Goal: Book appointment/travel/reservation

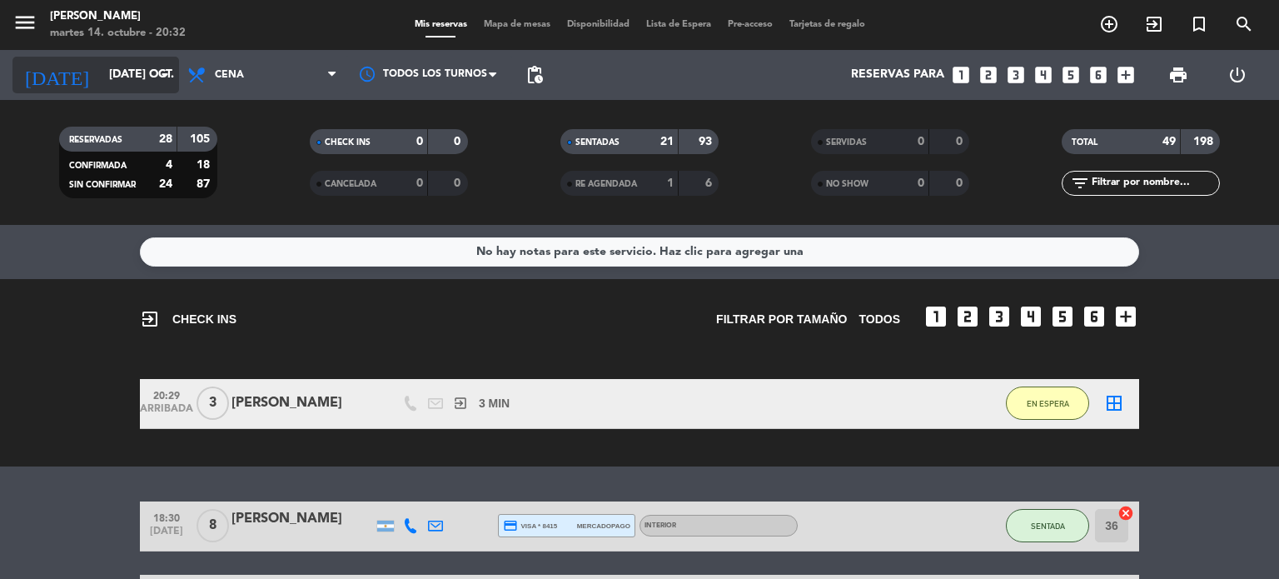
click at [101, 86] on input "[DATE] oct." at bounding box center [180, 75] width 158 height 30
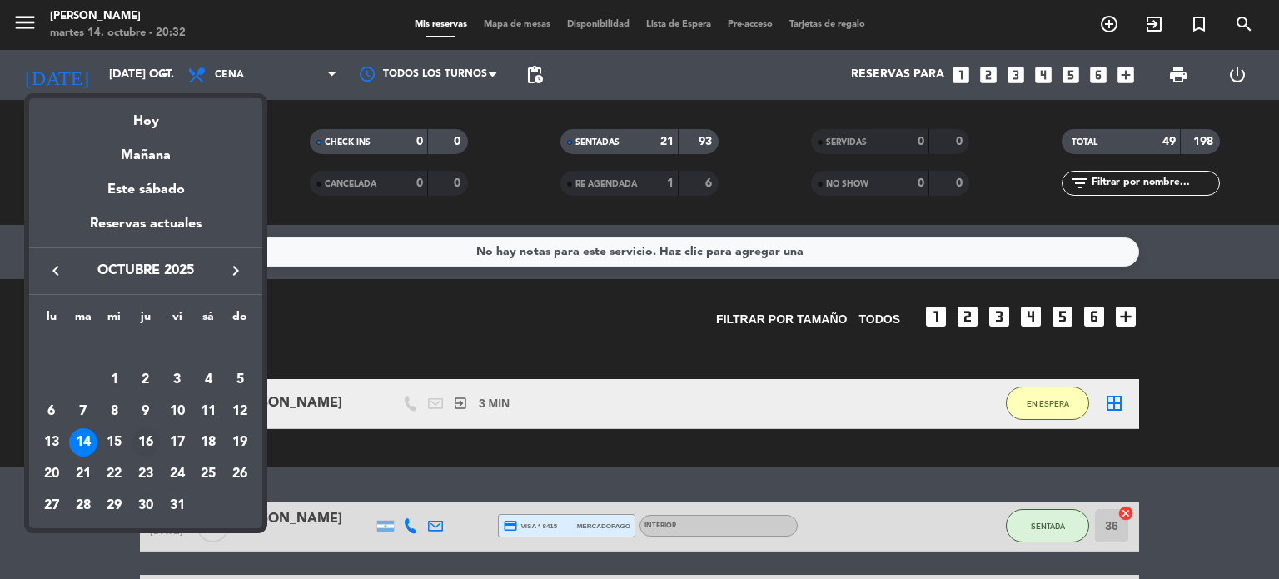
click at [152, 440] on div "16" at bounding box center [146, 442] width 28 height 28
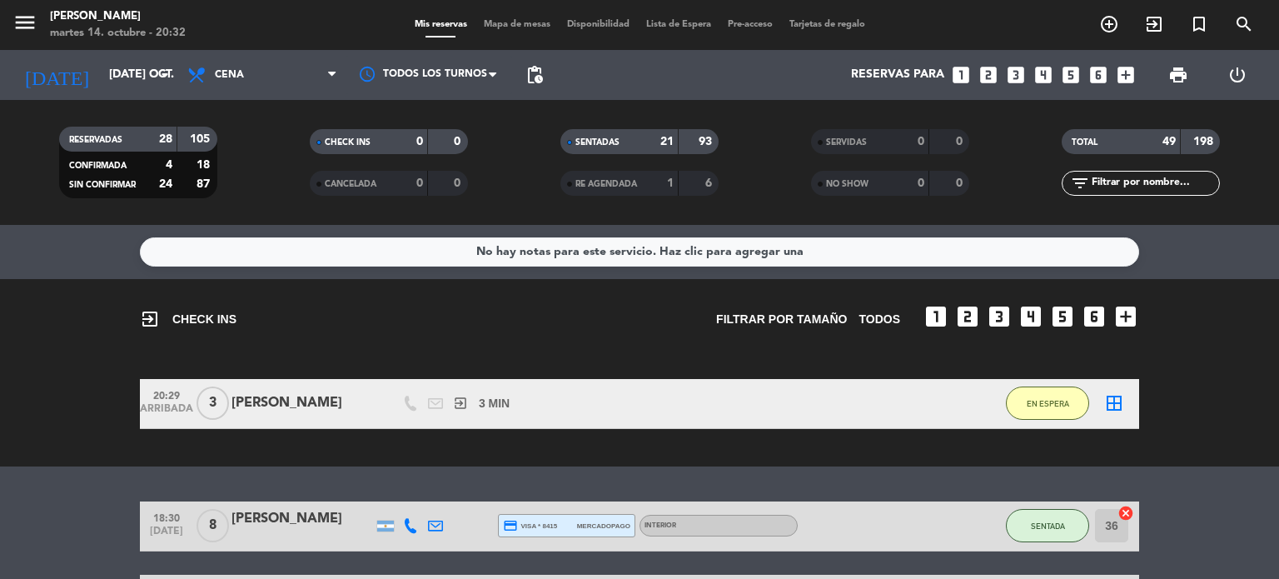
type input "[DEMOGRAPHIC_DATA] [DATE]"
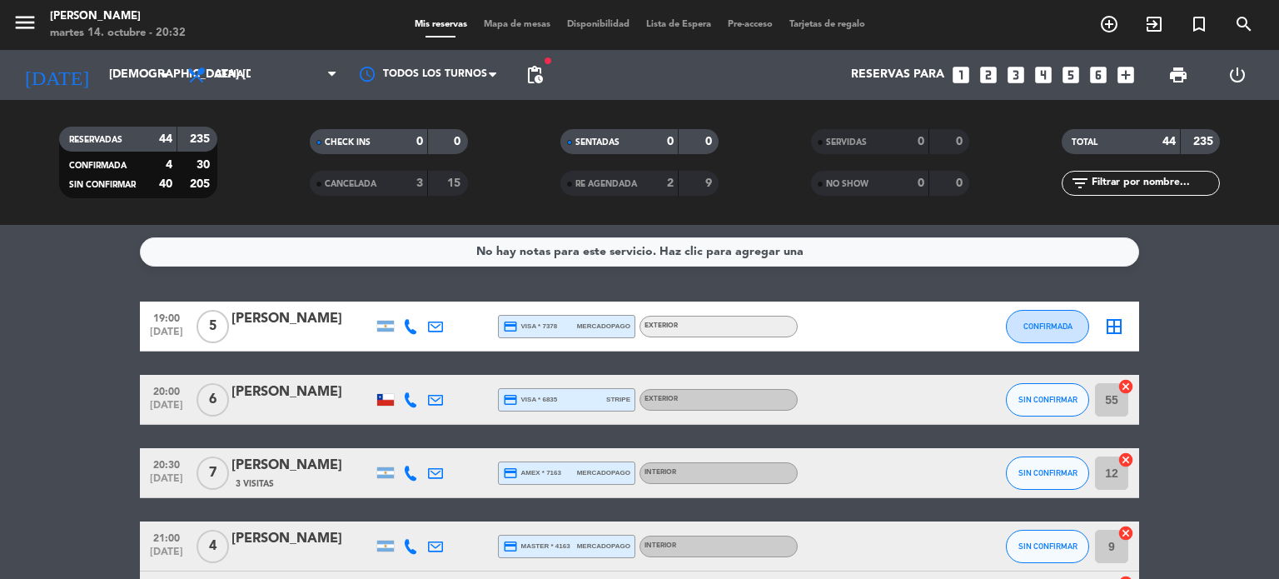
scroll to position [83, 0]
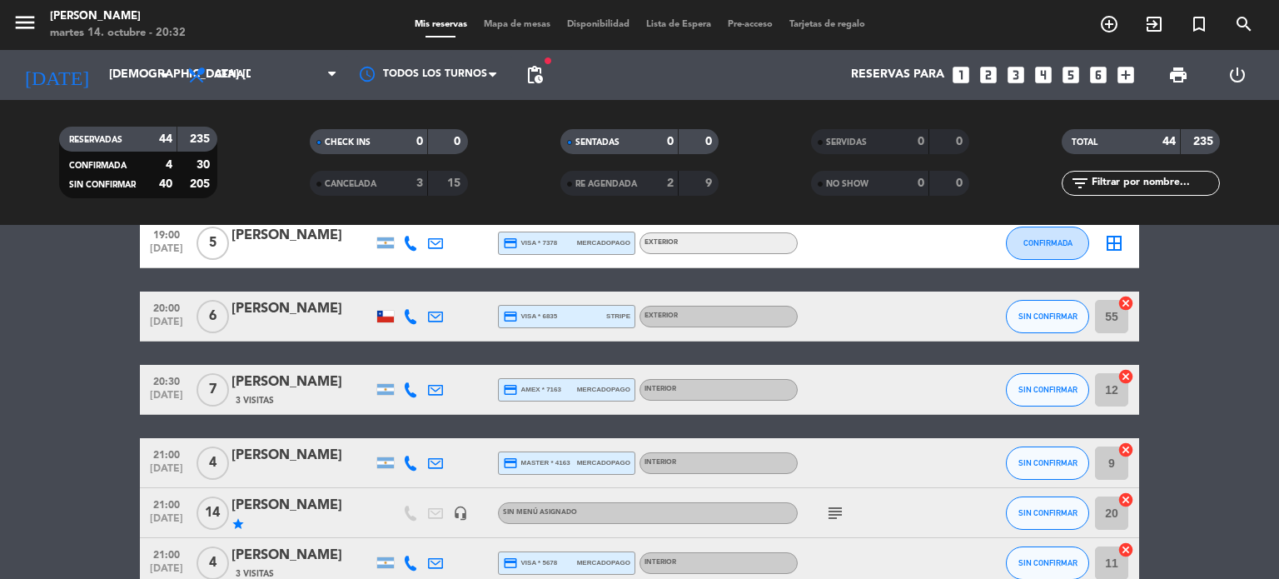
click at [1132, 187] on input "text" at bounding box center [1154, 183] width 129 height 18
click at [1136, 186] on input "text" at bounding box center [1154, 183] width 129 height 18
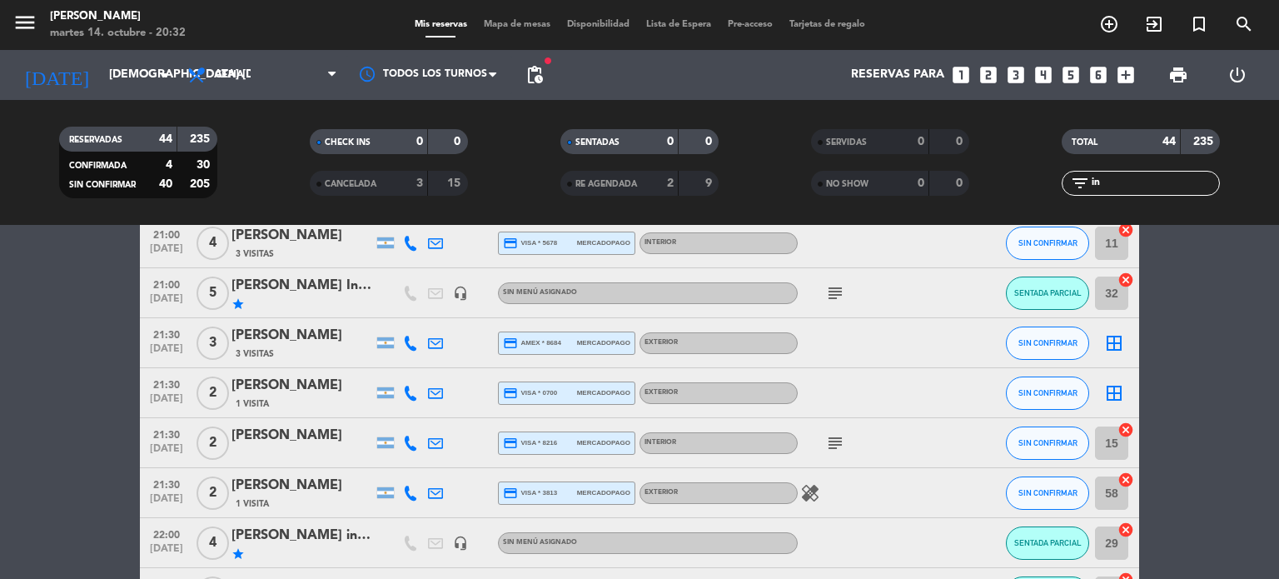
scroll to position [0, 0]
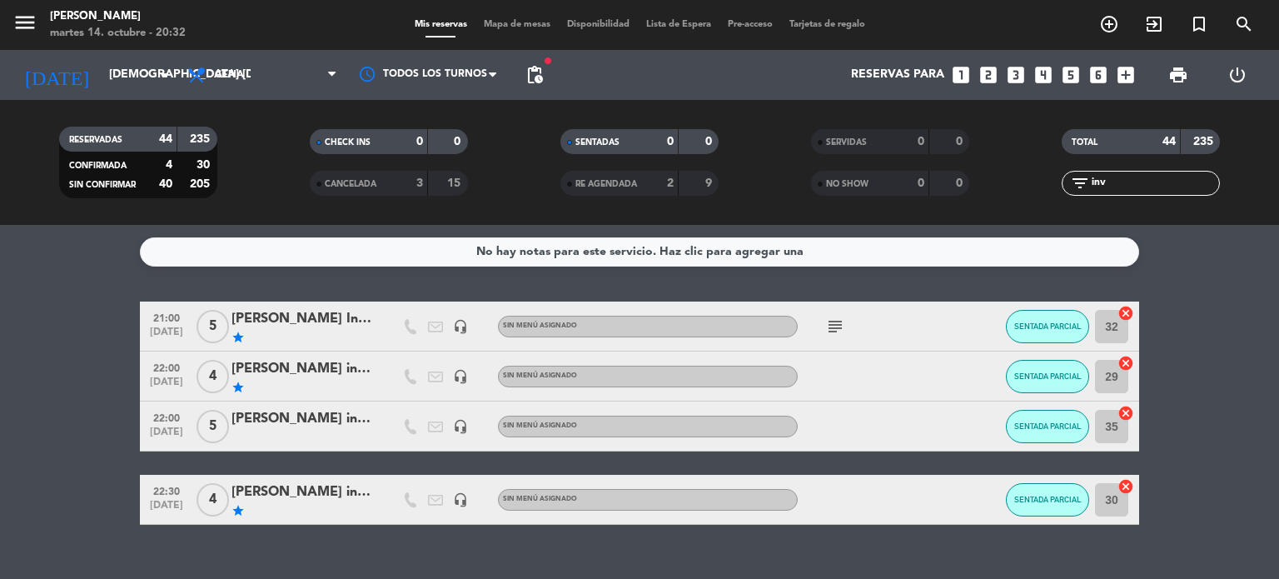
type input "inv"
click at [247, 432] on div at bounding box center [303, 437] width 142 height 13
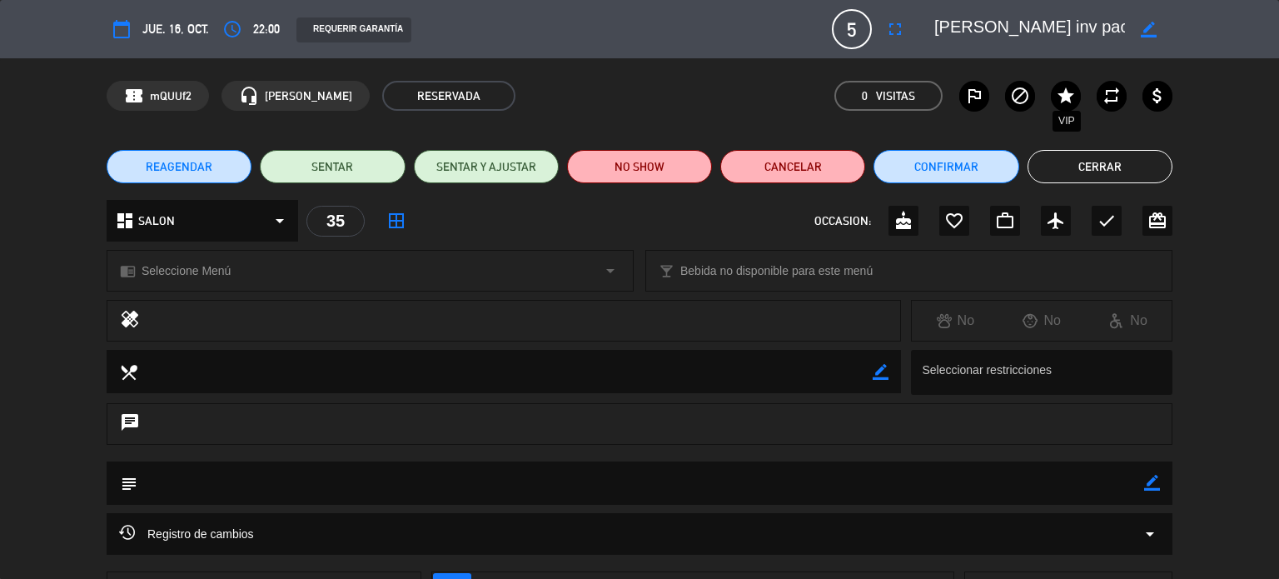
click at [1063, 88] on icon "star" at bounding box center [1066, 96] width 20 height 20
click at [1085, 165] on button "Cerrar" at bounding box center [1100, 166] width 145 height 33
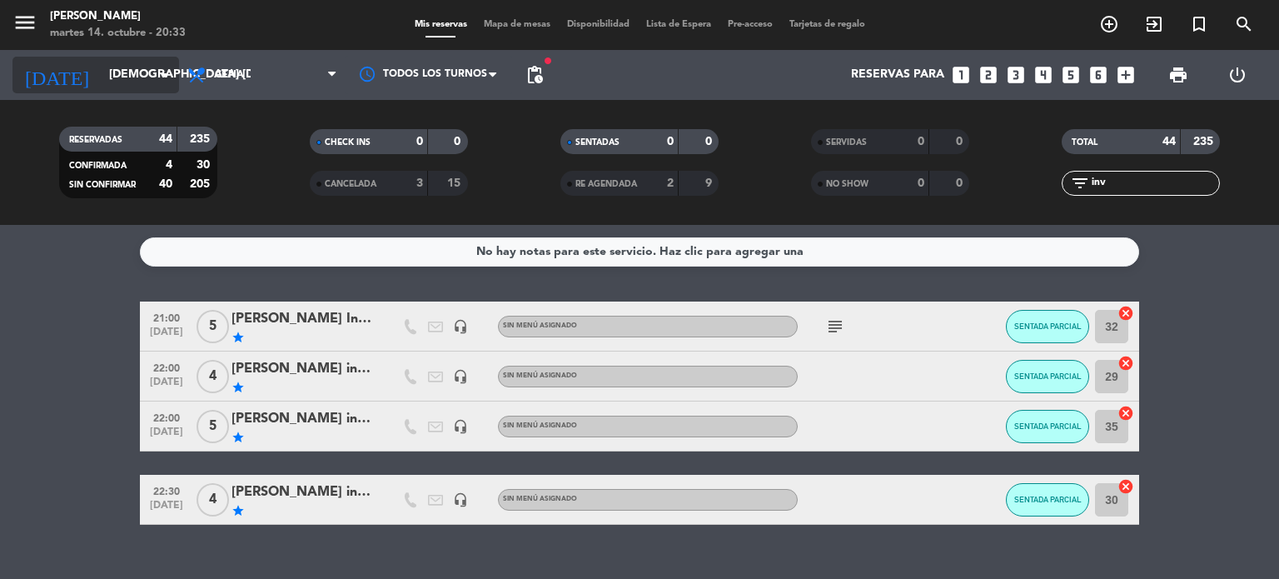
click at [101, 64] on input "[DEMOGRAPHIC_DATA] [DATE]" at bounding box center [180, 75] width 158 height 30
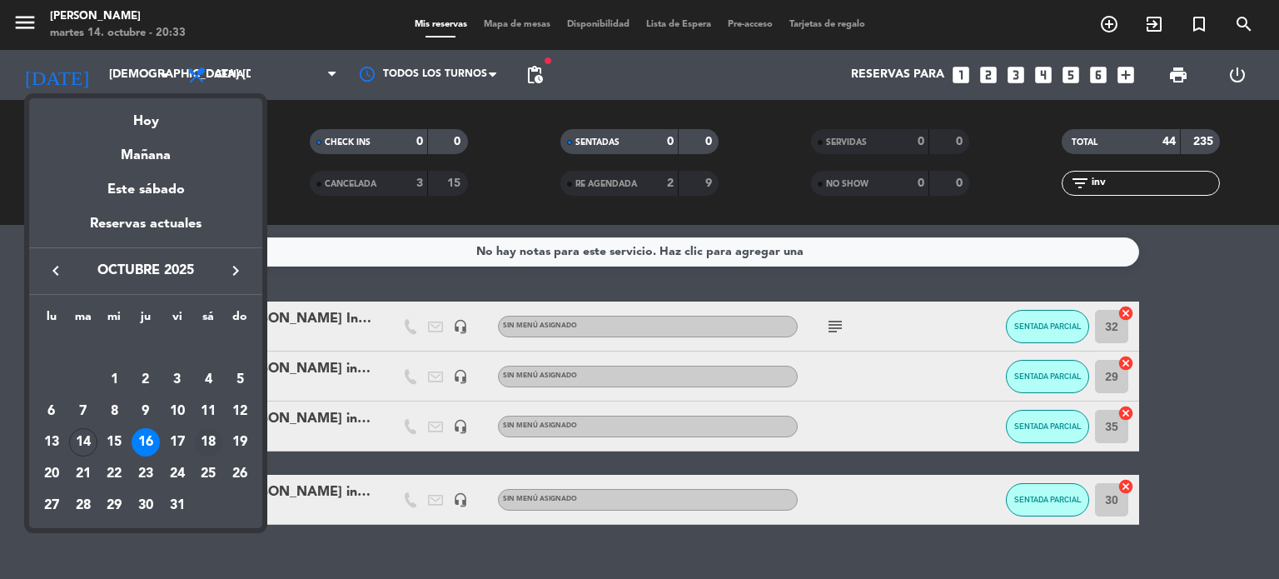
click at [201, 439] on div "18" at bounding box center [208, 442] width 28 height 28
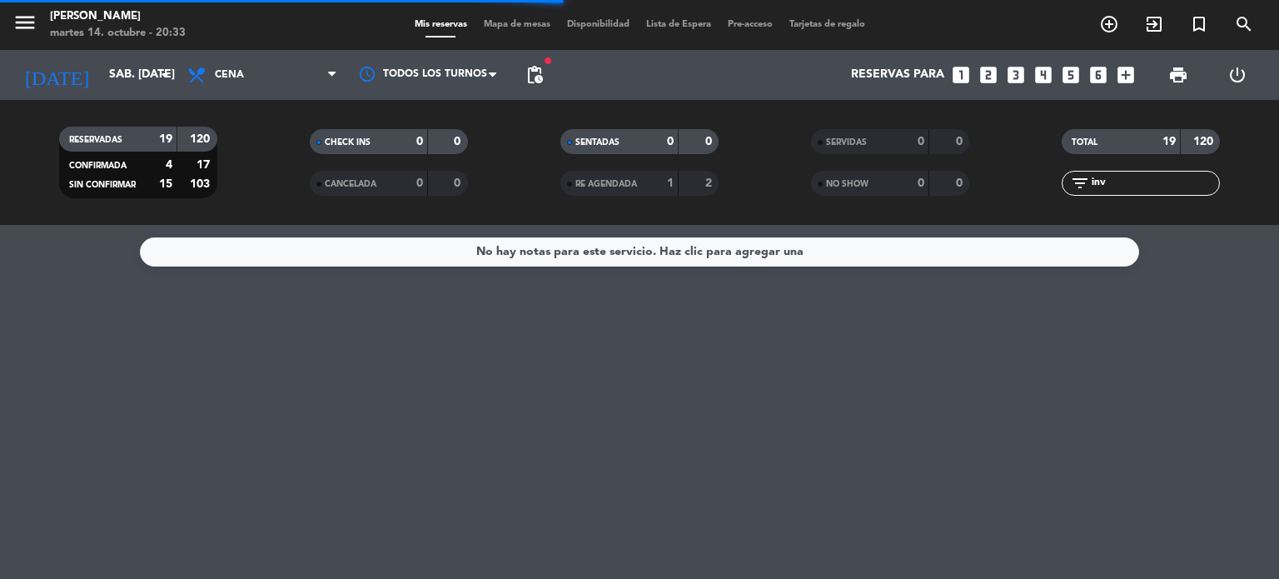
click at [67, 94] on div "[DATE] sáb. [DATE] arrow_drop_down" at bounding box center [95, 75] width 167 height 50
click at [99, 91] on div "[DATE] sáb. [DATE] arrow_drop_down" at bounding box center [95, 75] width 167 height 37
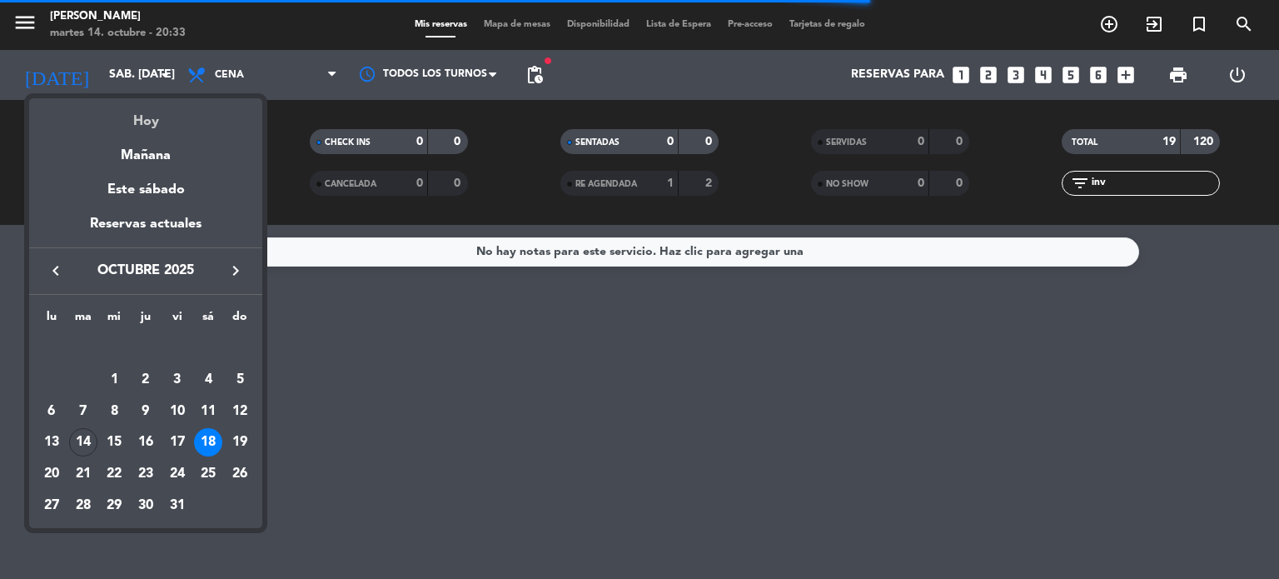
click at [127, 116] on div "Hoy" at bounding box center [145, 115] width 233 height 34
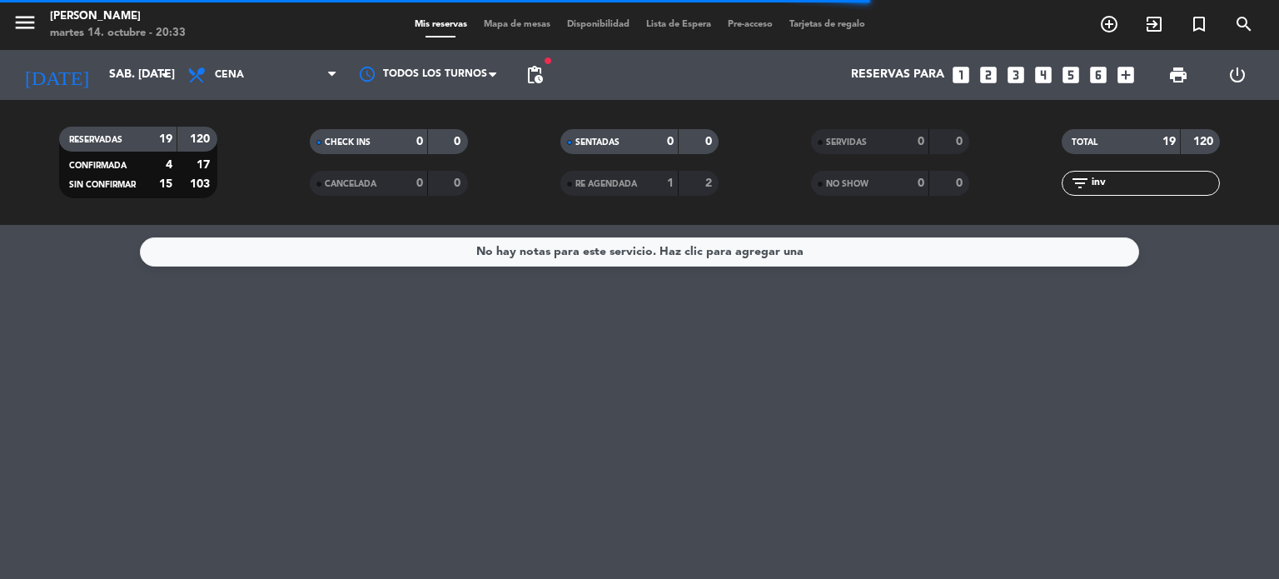
type input "[DATE] oct."
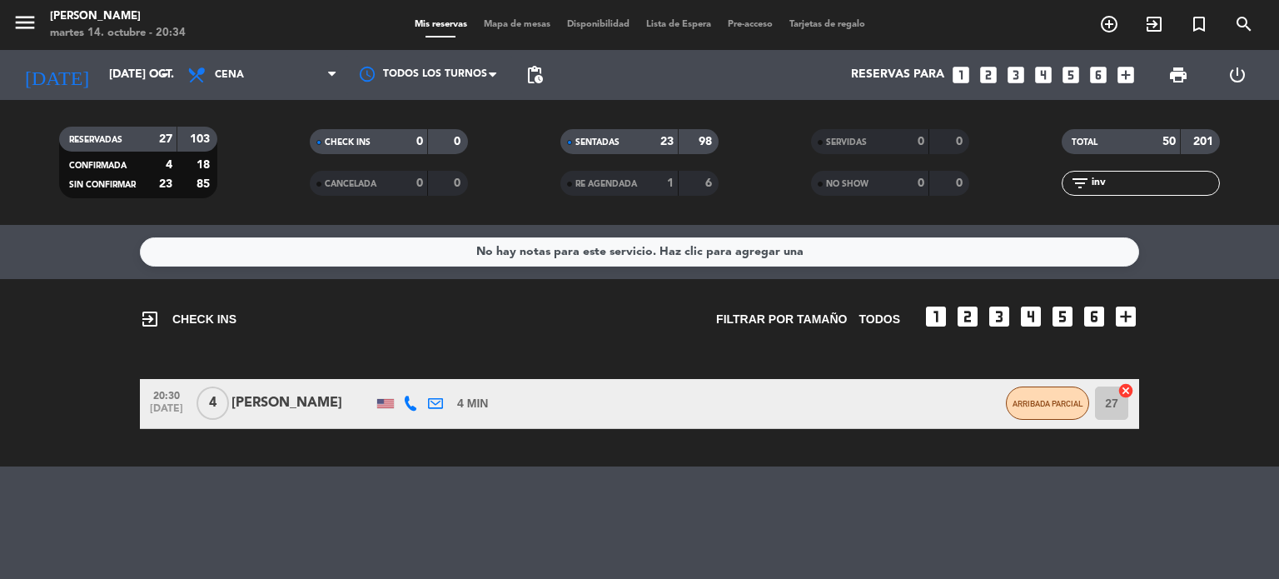
click at [935, 458] on div "exit_to_app CHECK INS Filtrar por tamaño TODOS looks_one looks_two looks_3 look…" at bounding box center [639, 372] width 1279 height 187
drag, startPoint x: 1160, startPoint y: 188, endPoint x: 986, endPoint y: 193, distance: 174.2
click at [986, 193] on div "RESERVADAS 27 103 CONFIRMADA 4 18 SIN CONFIRMAR 23 85 CHECK INS 0 0 CANCELADA 0…" at bounding box center [639, 163] width 1279 height 92
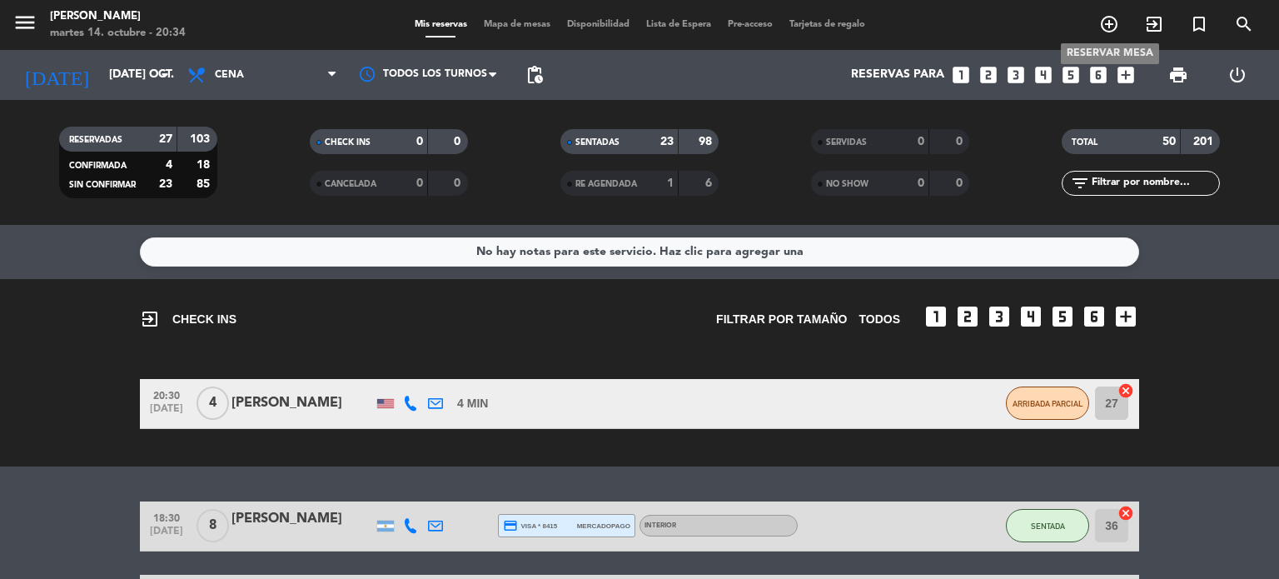
click at [1106, 17] on icon "add_circle_outline" at bounding box center [1110, 24] width 20 height 20
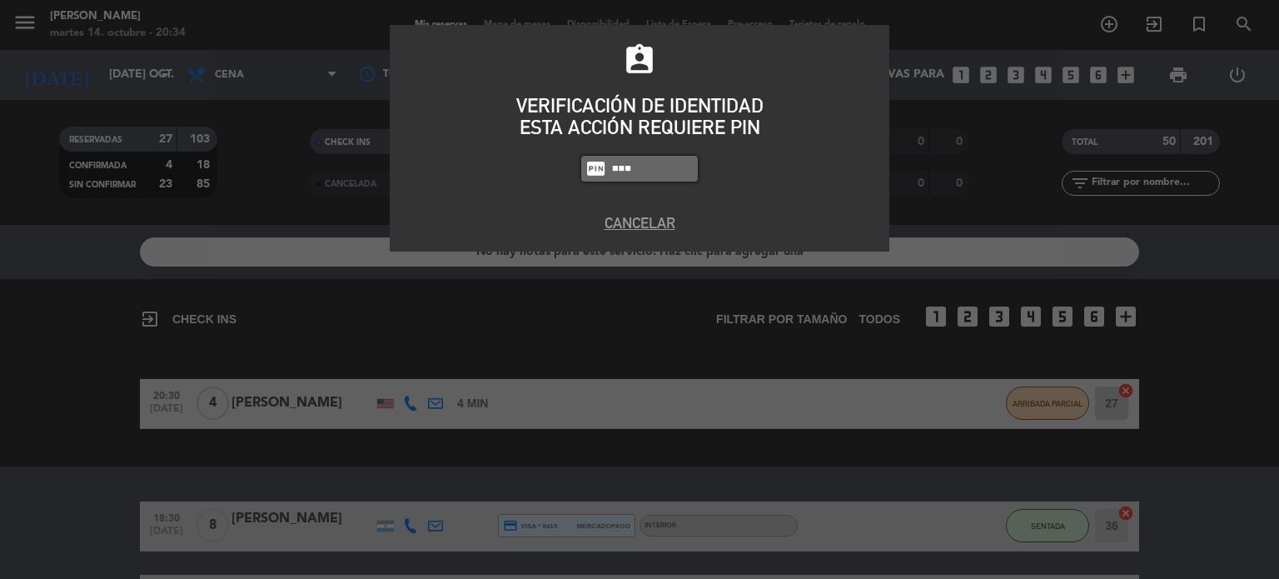
type input "3871"
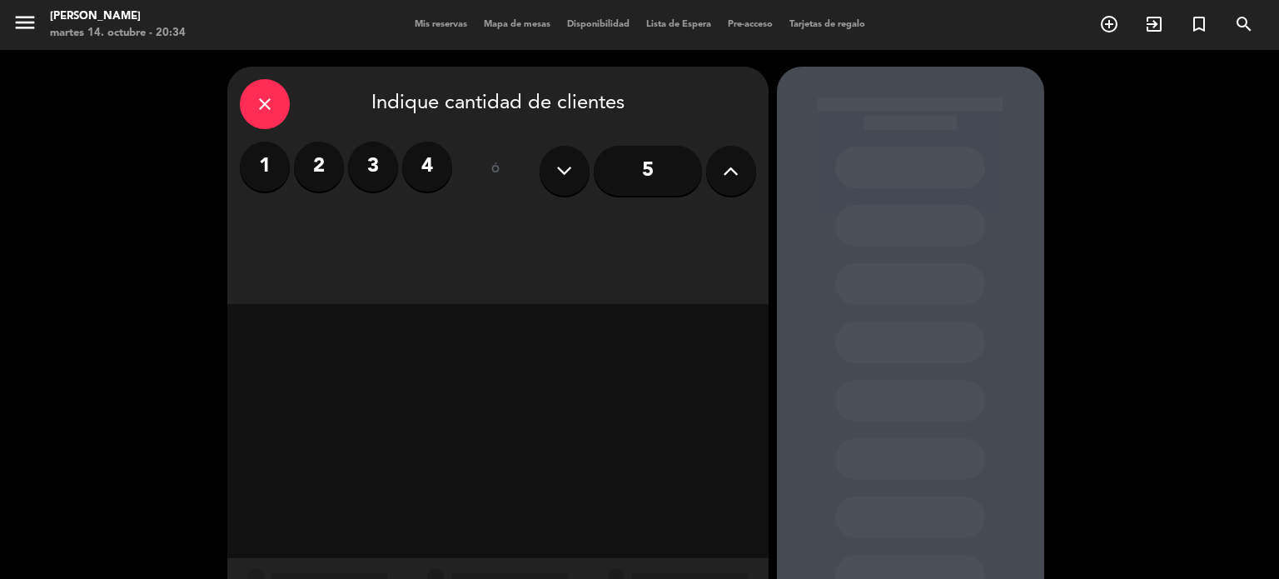
click at [701, 212] on div "close Indique cantidad de clientes 1 2 3 4 ó 5" at bounding box center [497, 185] width 541 height 237
click at [275, 89] on div "close" at bounding box center [265, 104] width 50 height 50
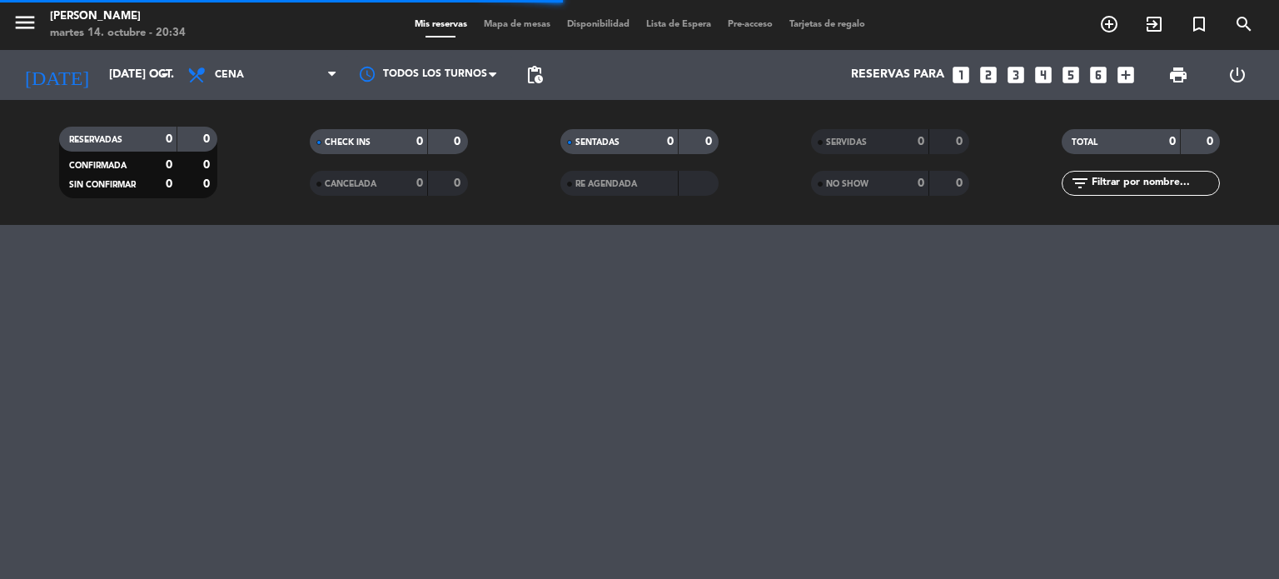
click at [1138, 190] on input "text" at bounding box center [1154, 183] width 129 height 18
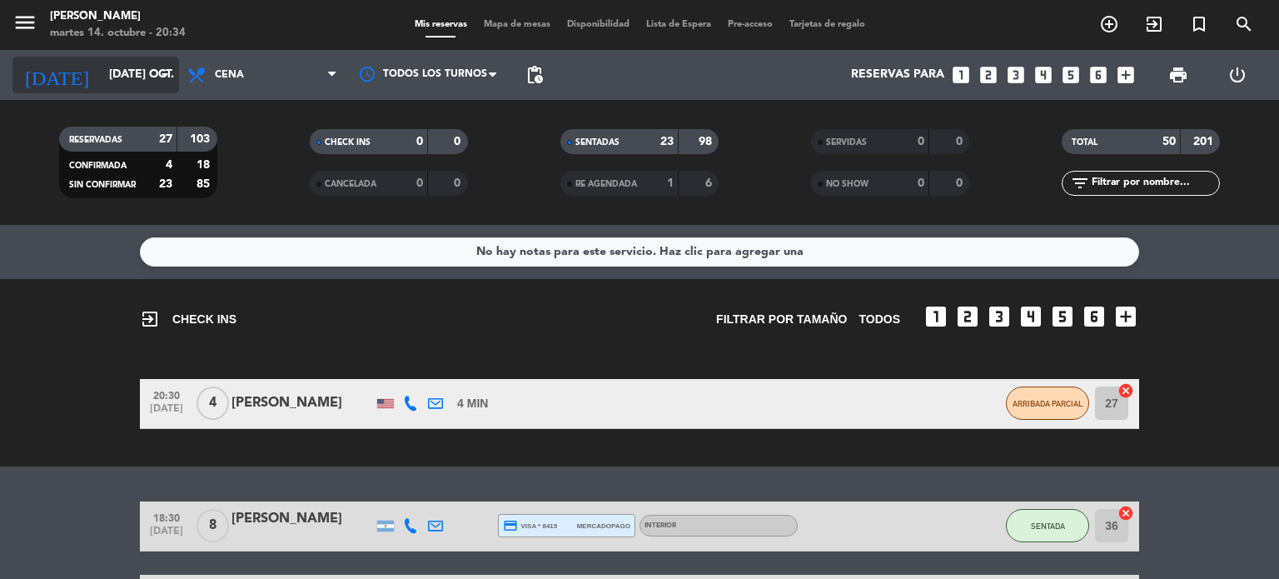
click at [138, 66] on input "[DATE] oct." at bounding box center [180, 75] width 158 height 30
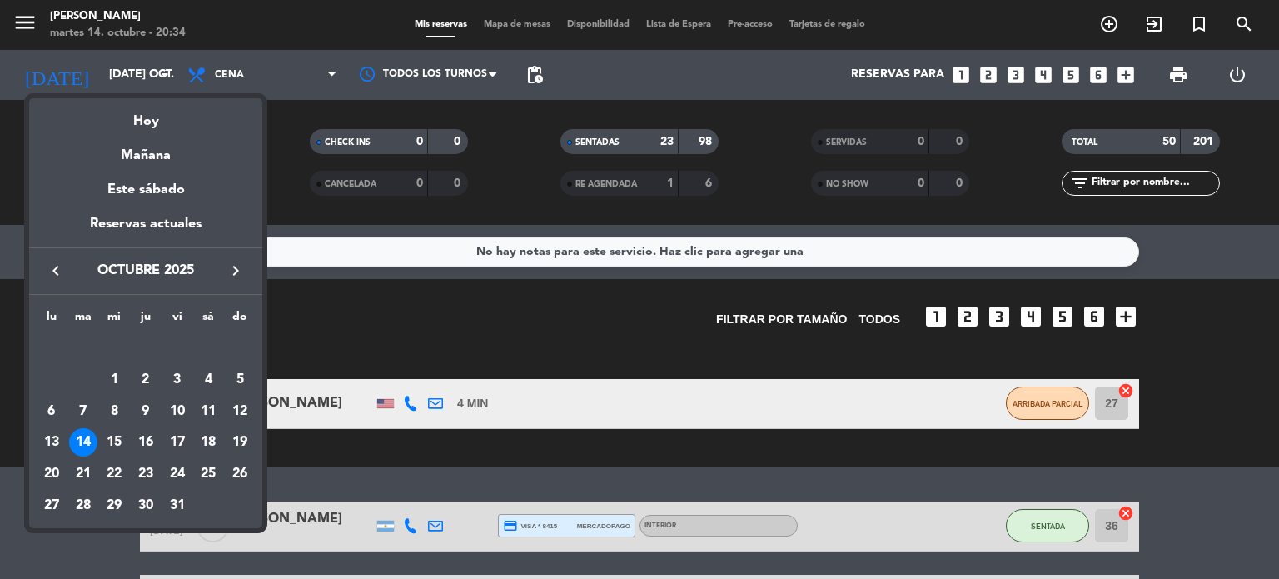
click at [551, 465] on div at bounding box center [639, 289] width 1279 height 579
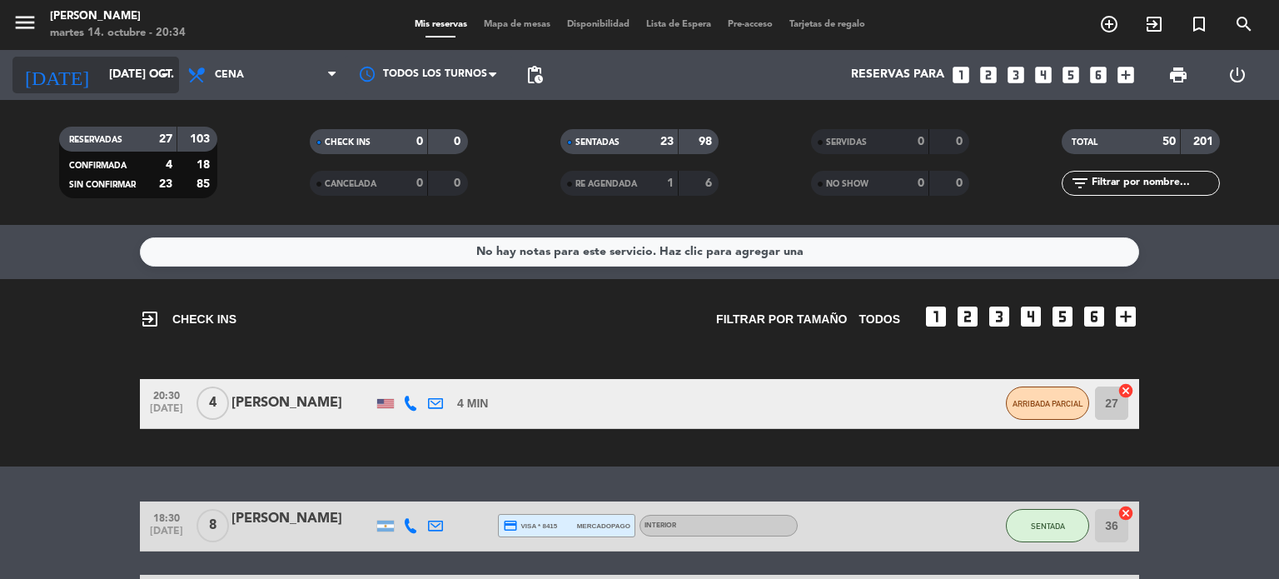
click at [102, 74] on input "[DATE] oct." at bounding box center [180, 75] width 158 height 30
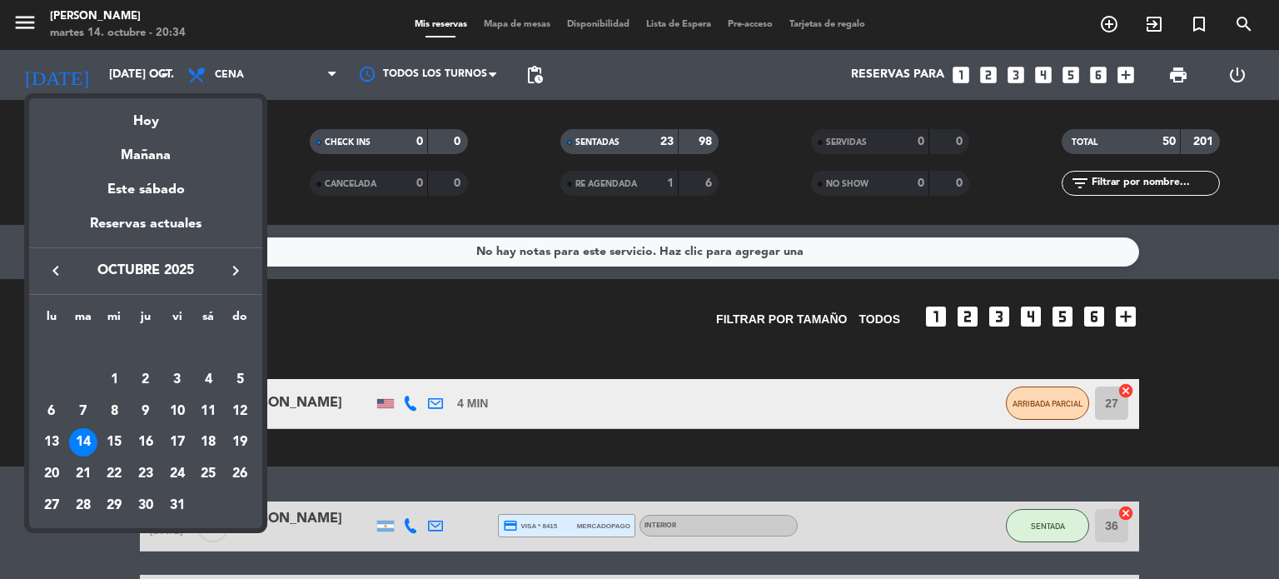
click at [395, 346] on div at bounding box center [639, 289] width 1279 height 579
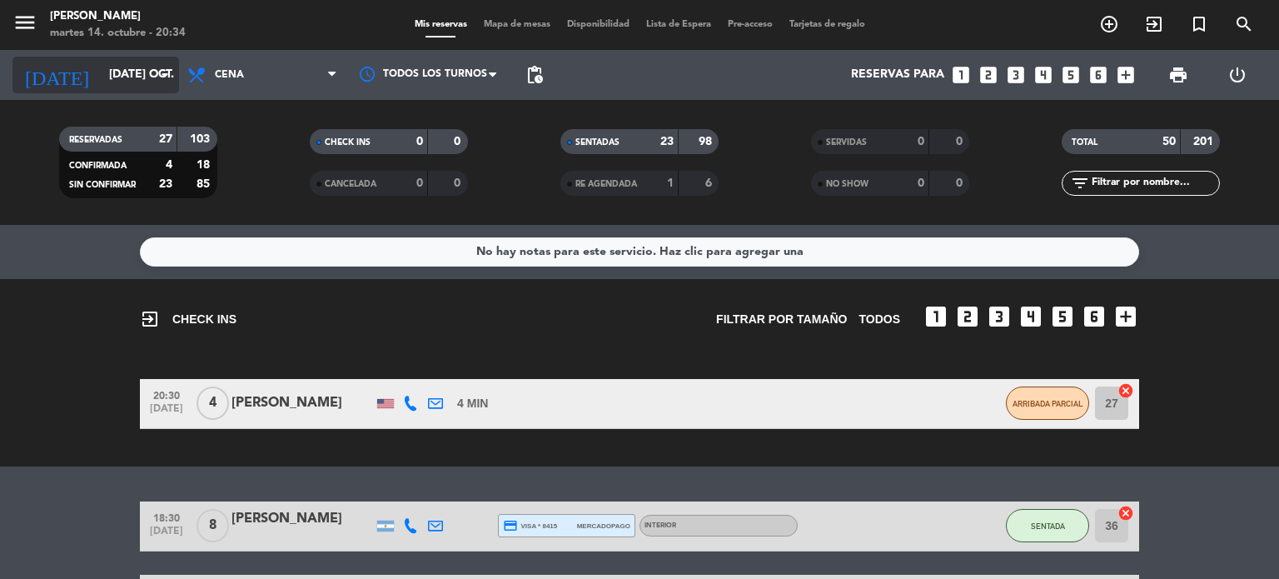
click at [142, 68] on input "[DATE] oct." at bounding box center [180, 75] width 158 height 30
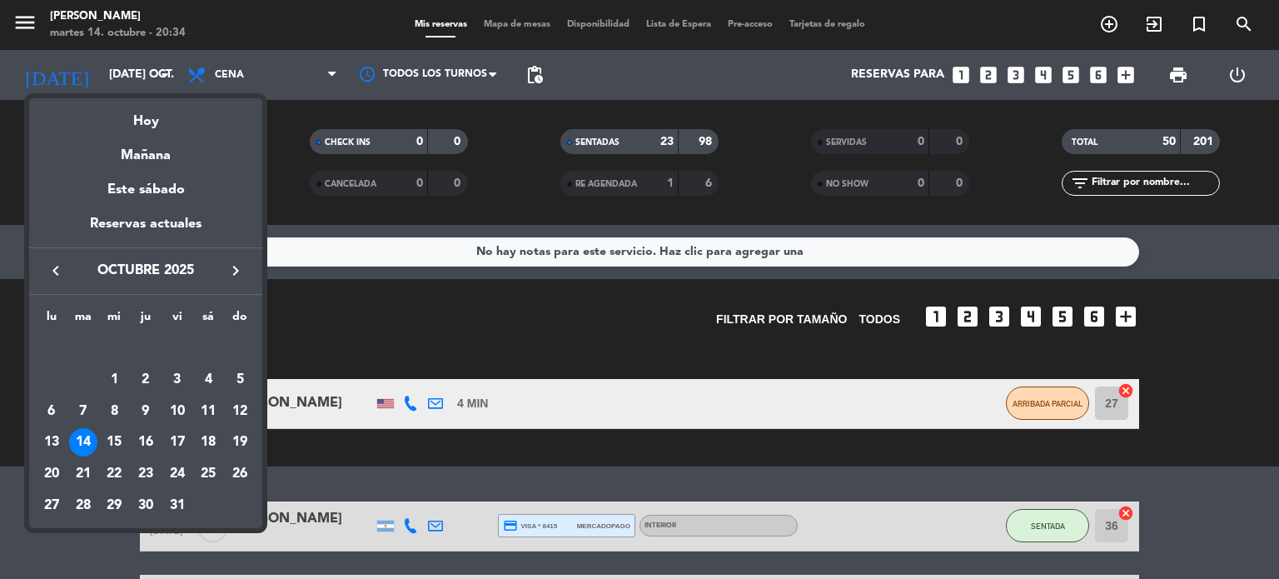
click at [1103, 23] on div at bounding box center [639, 289] width 1279 height 579
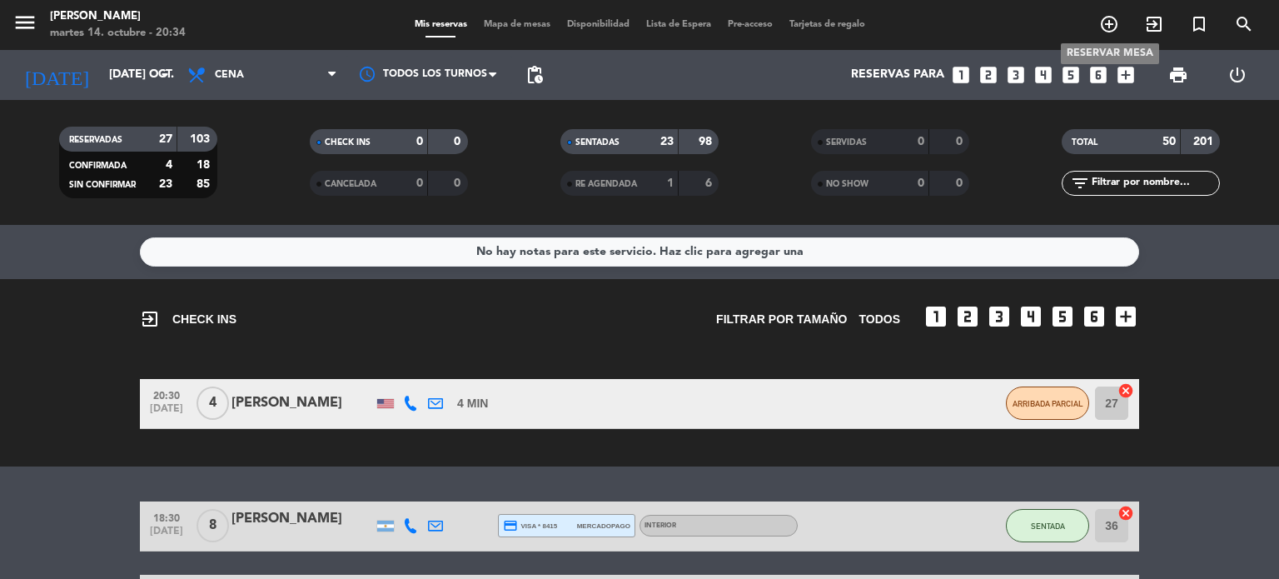
click at [1105, 23] on icon "add_circle_outline" at bounding box center [1110, 24] width 20 height 20
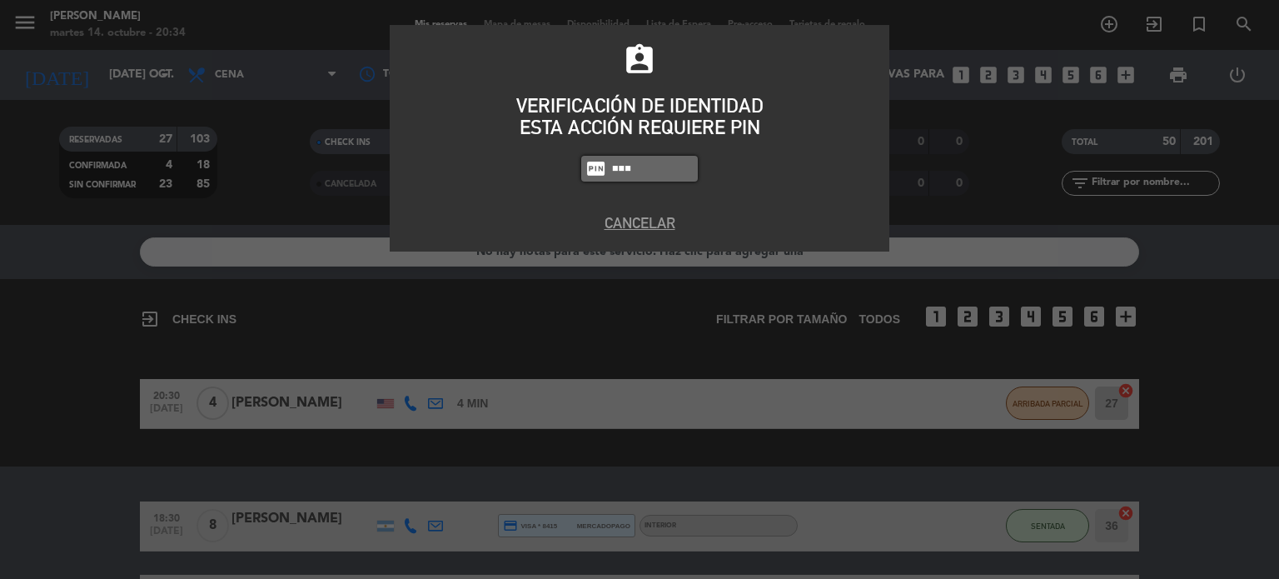
type input "3871"
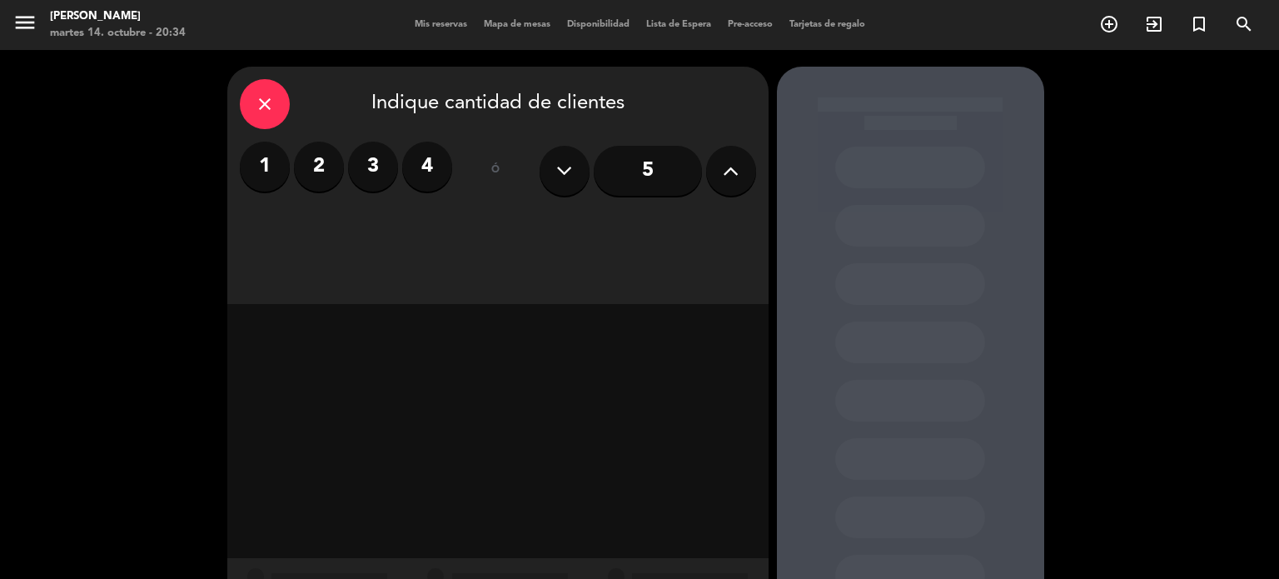
click at [302, 171] on label "2" at bounding box center [319, 167] width 50 height 50
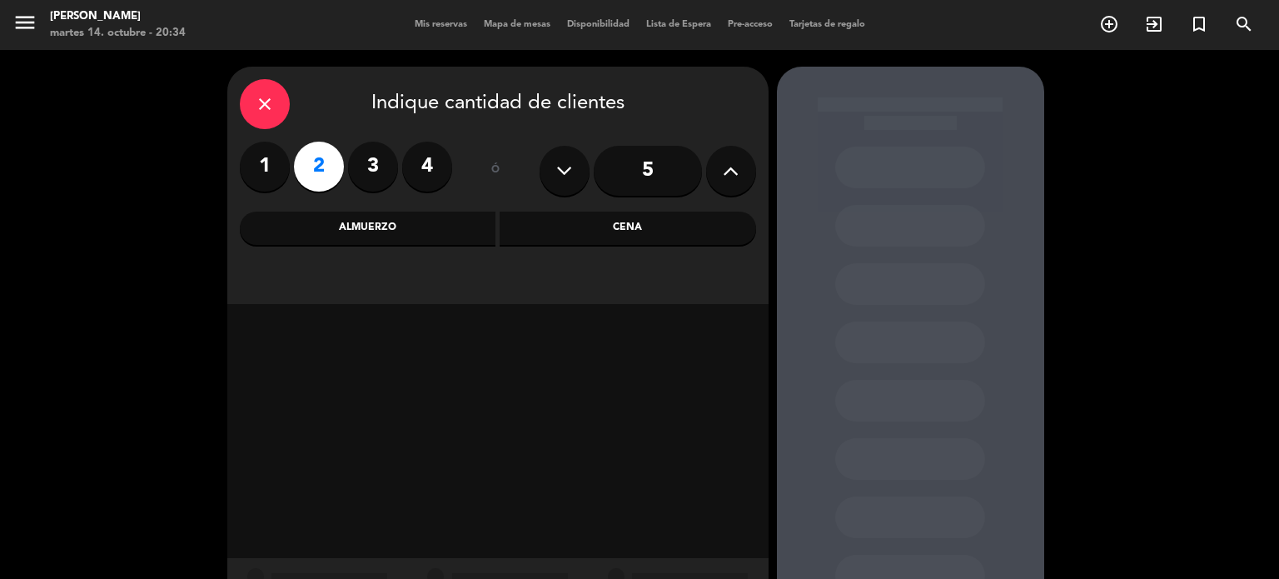
click at [657, 232] on div "Cena" at bounding box center [628, 228] width 257 height 33
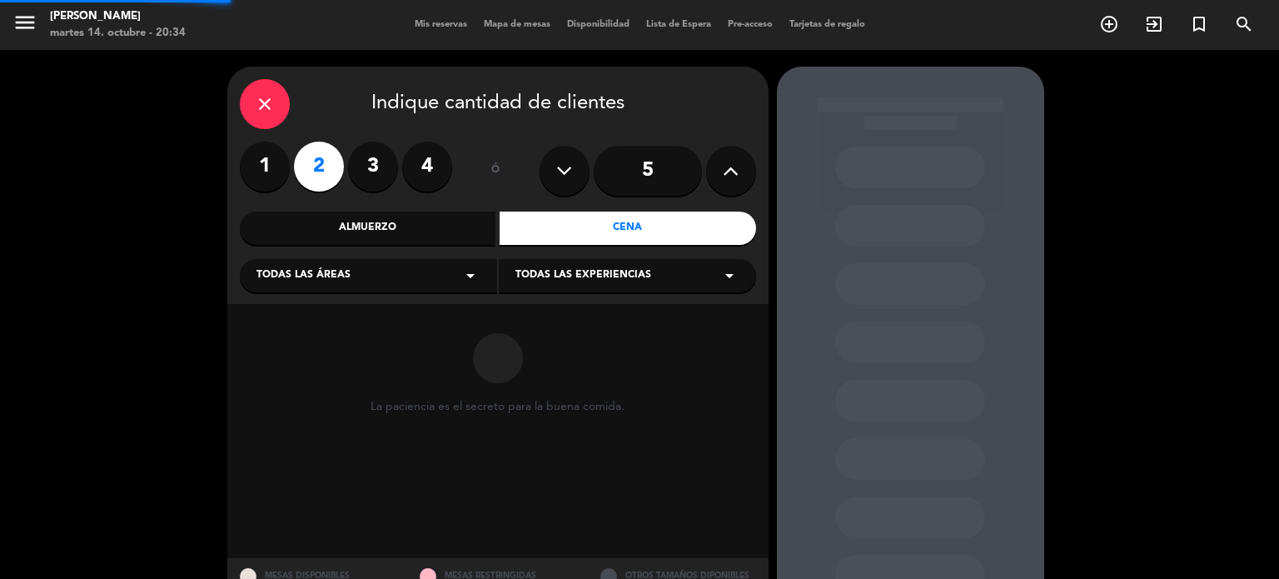
click at [360, 279] on div "Todas las áreas arrow_drop_down" at bounding box center [368, 275] width 257 height 33
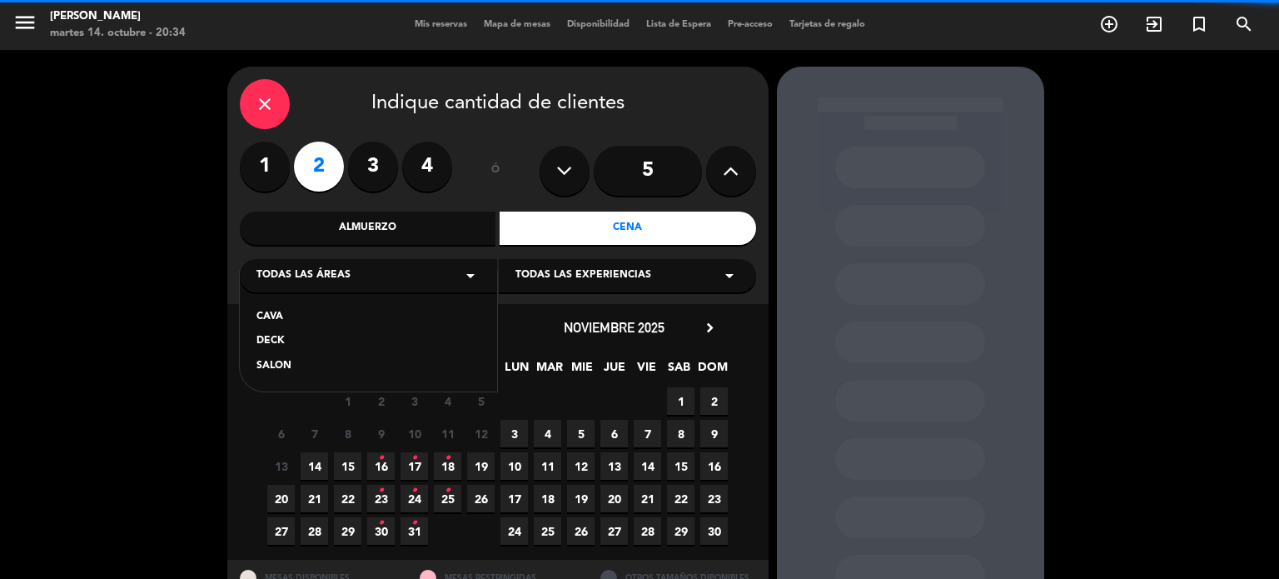
click at [293, 363] on div "SALON" at bounding box center [369, 366] width 224 height 17
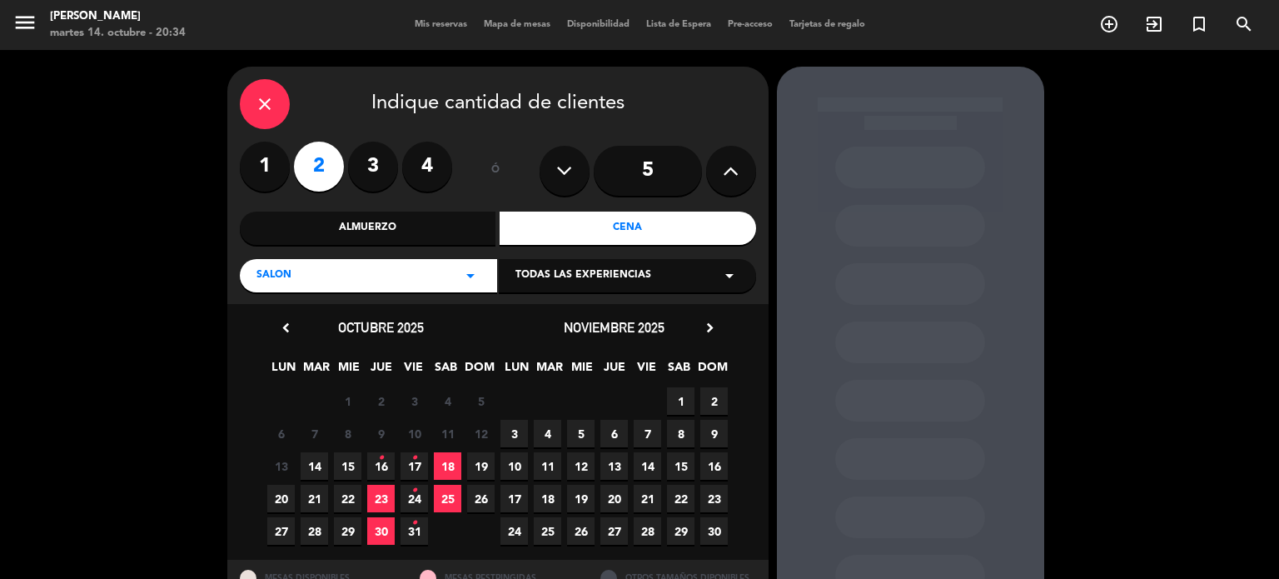
click at [318, 462] on span "14" at bounding box center [314, 465] width 27 height 27
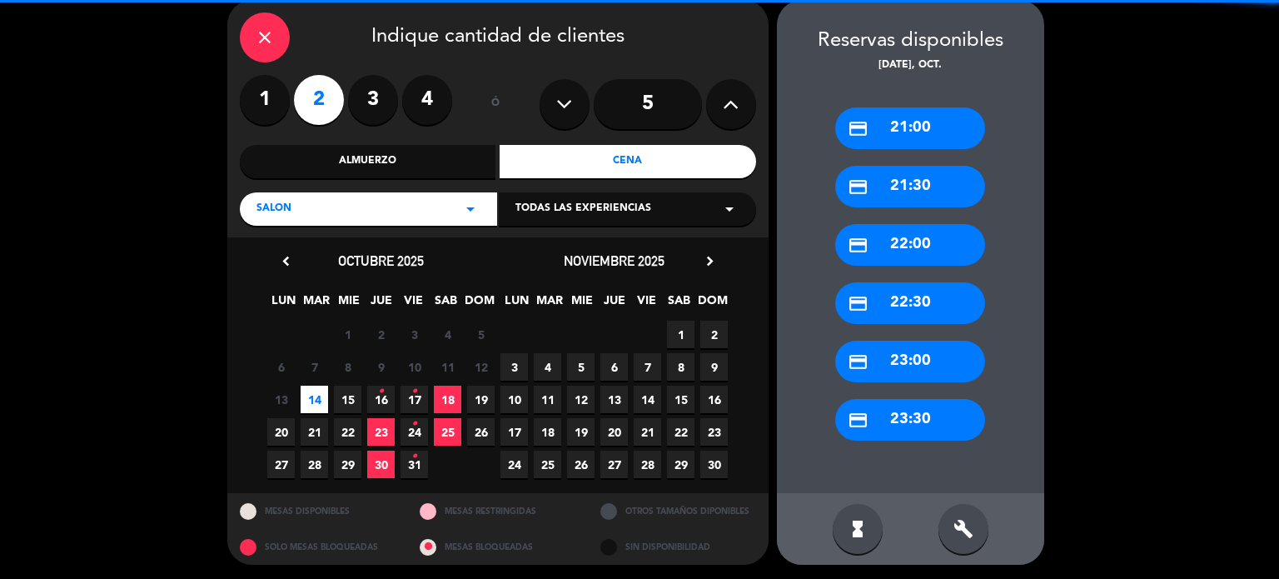
scroll to position [67, 0]
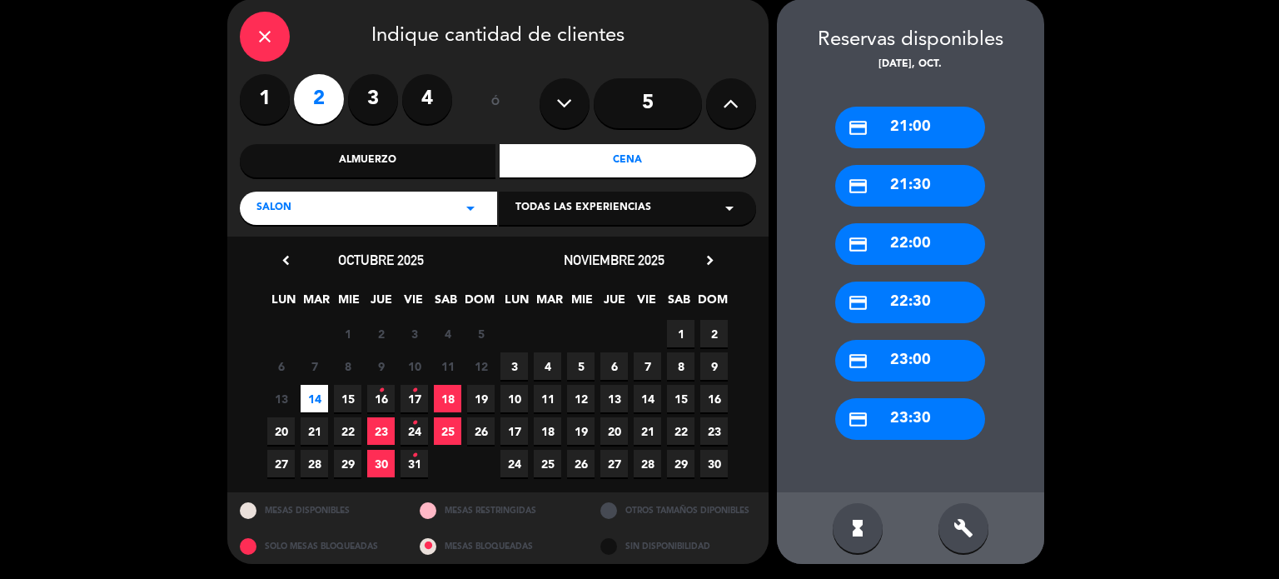
click at [968, 531] on icon "build" at bounding box center [964, 528] width 20 height 20
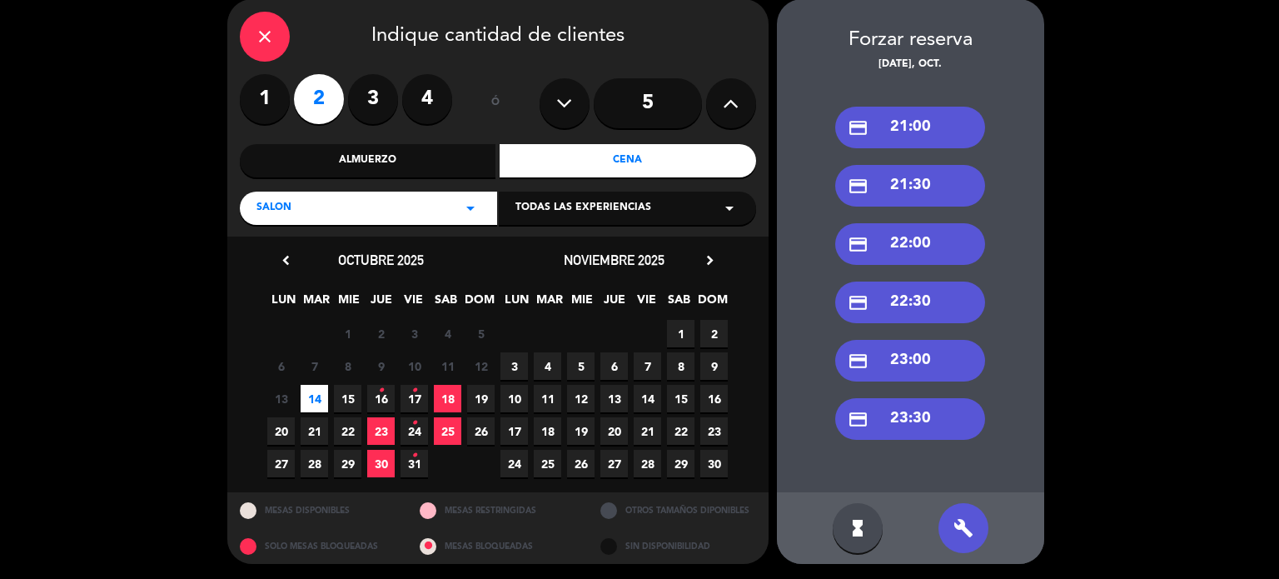
click at [939, 201] on div "credit_card 21:30" at bounding box center [910, 186] width 150 height 42
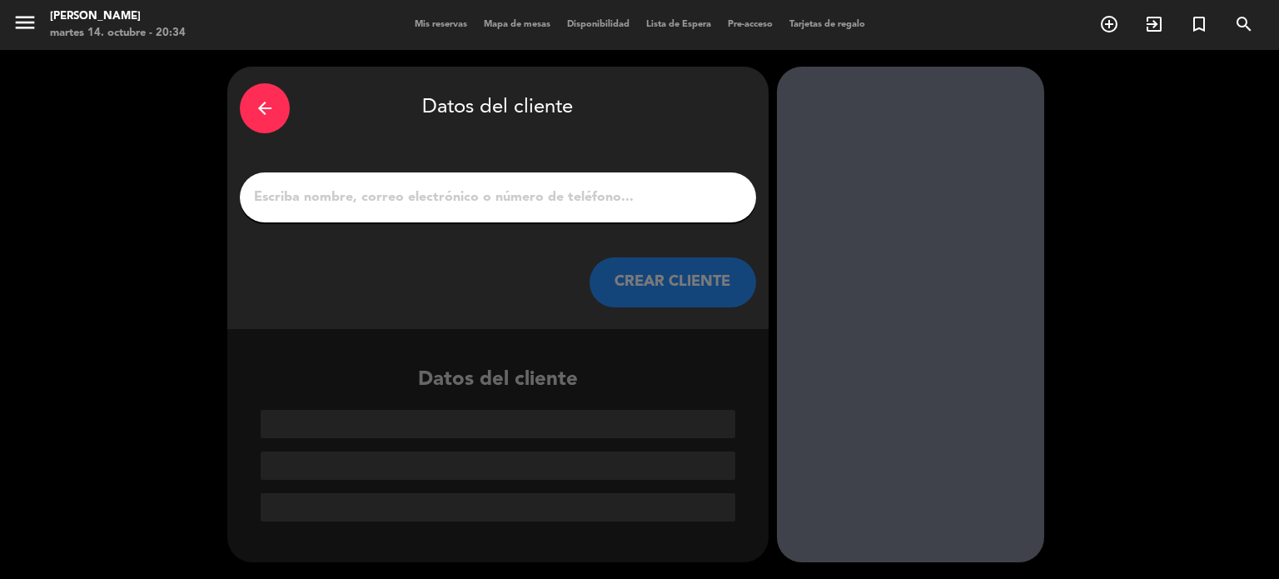
click at [939, 201] on div at bounding box center [910, 315] width 267 height 496
click at [340, 191] on input "1" at bounding box center [497, 197] width 491 height 23
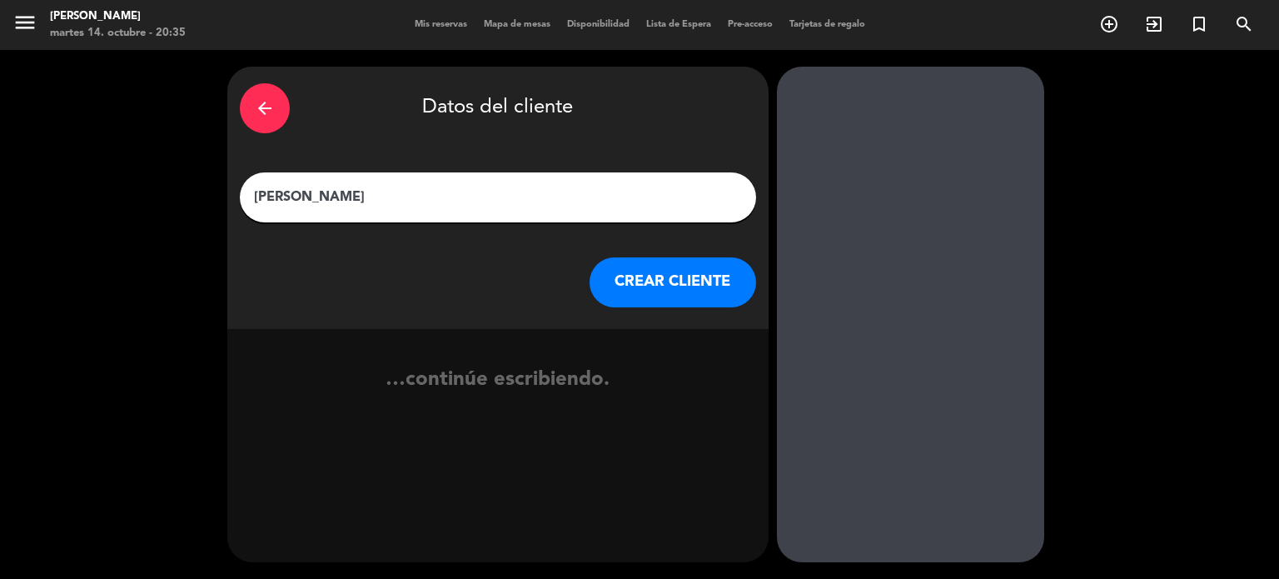
type input "[PERSON_NAME]"
click at [702, 263] on button "CREAR CLIENTE" at bounding box center [673, 282] width 167 height 50
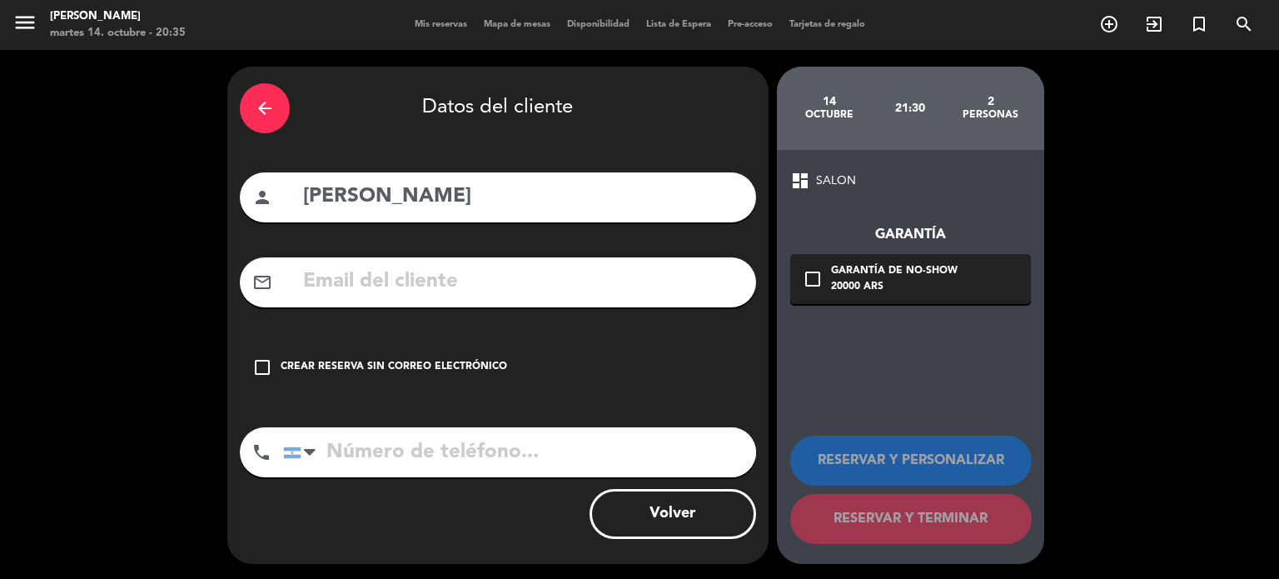
click at [537, 356] on div "check_box_outline_blank Crear reserva sin correo electrónico" at bounding box center [498, 367] width 516 height 50
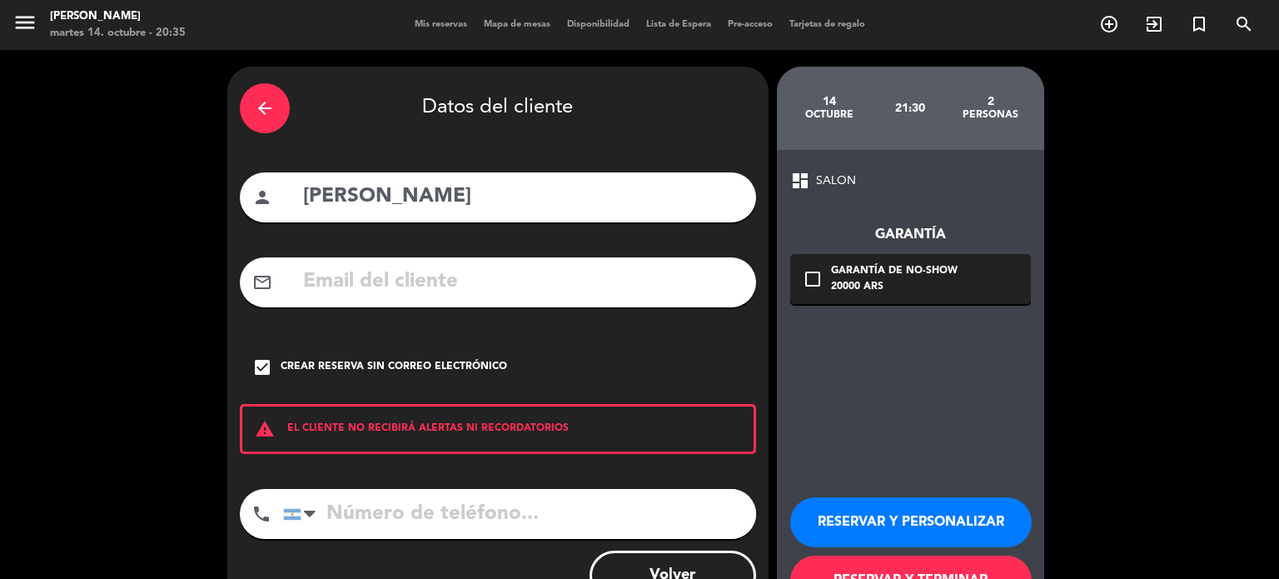
click at [530, 192] on input "[PERSON_NAME]" at bounding box center [523, 197] width 442 height 34
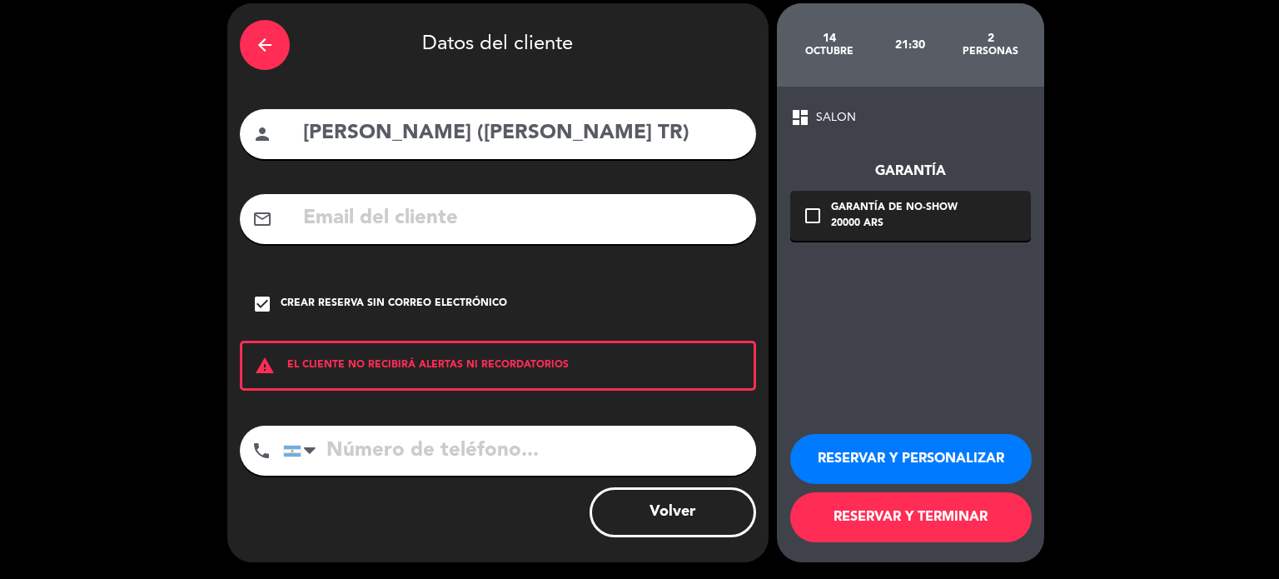
type input "[PERSON_NAME] ([PERSON_NAME] TR)"
click at [954, 510] on button "RESERVAR Y TERMINAR" at bounding box center [911, 517] width 242 height 50
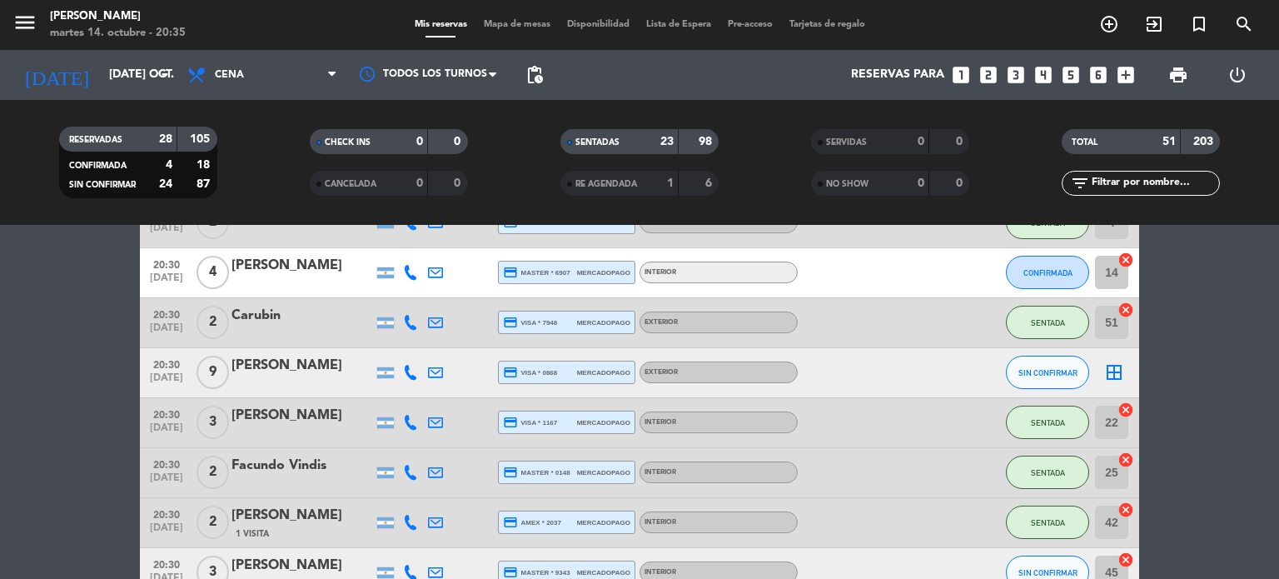
scroll to position [1249, 0]
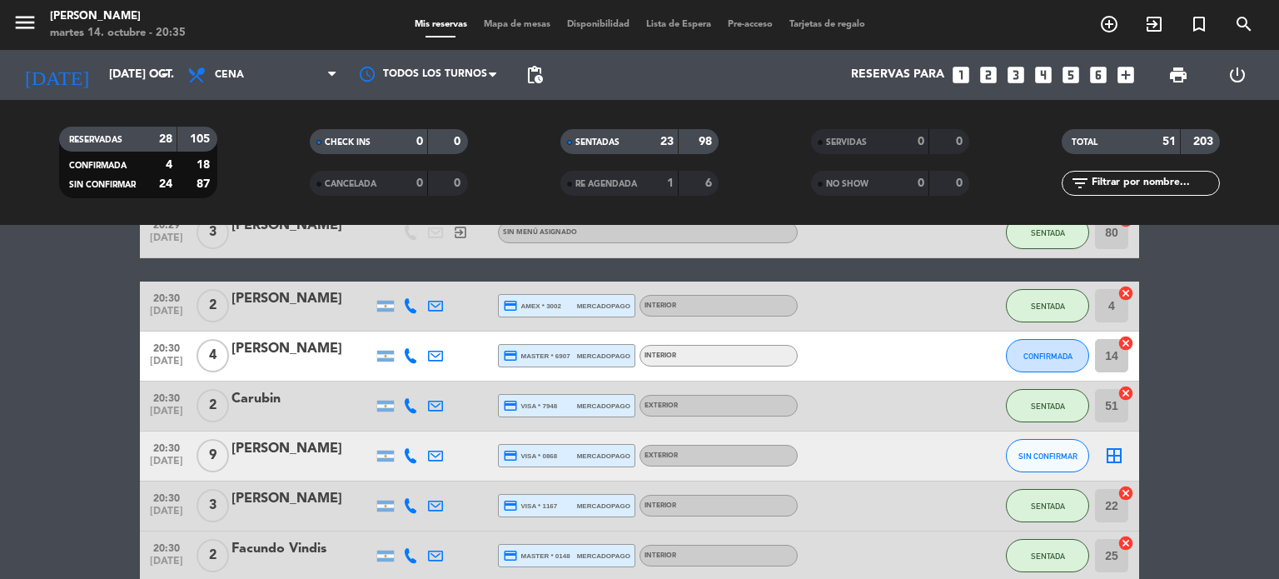
click at [521, 25] on span "Mapa de mesas" at bounding box center [517, 24] width 83 height 9
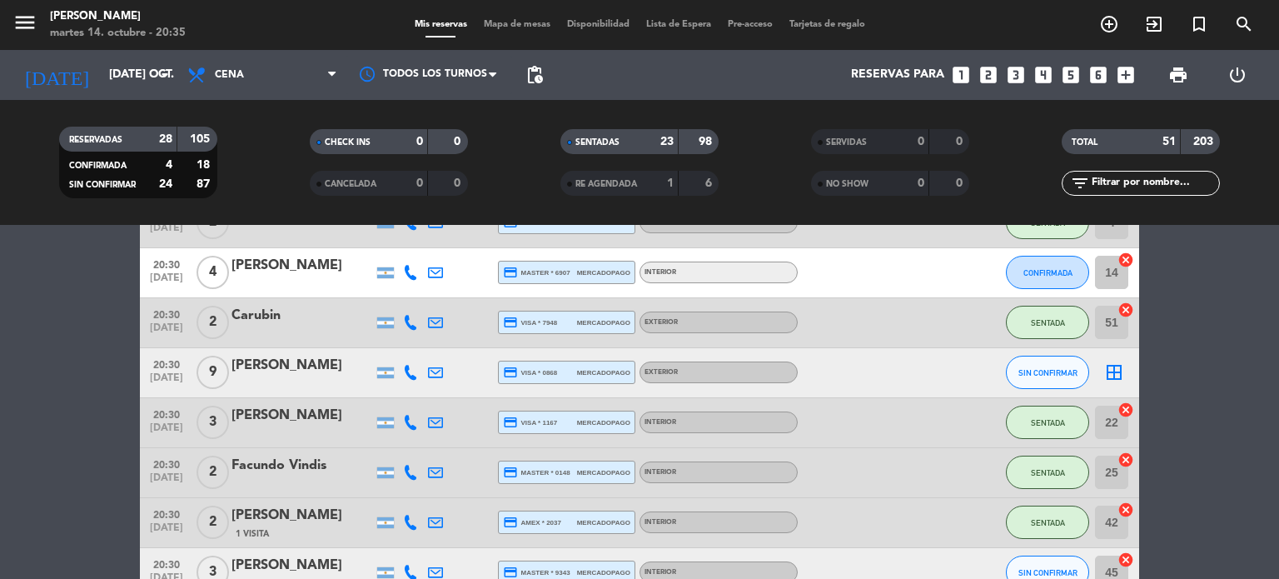
click at [516, 23] on span "Mapa de mesas" at bounding box center [517, 24] width 83 height 9
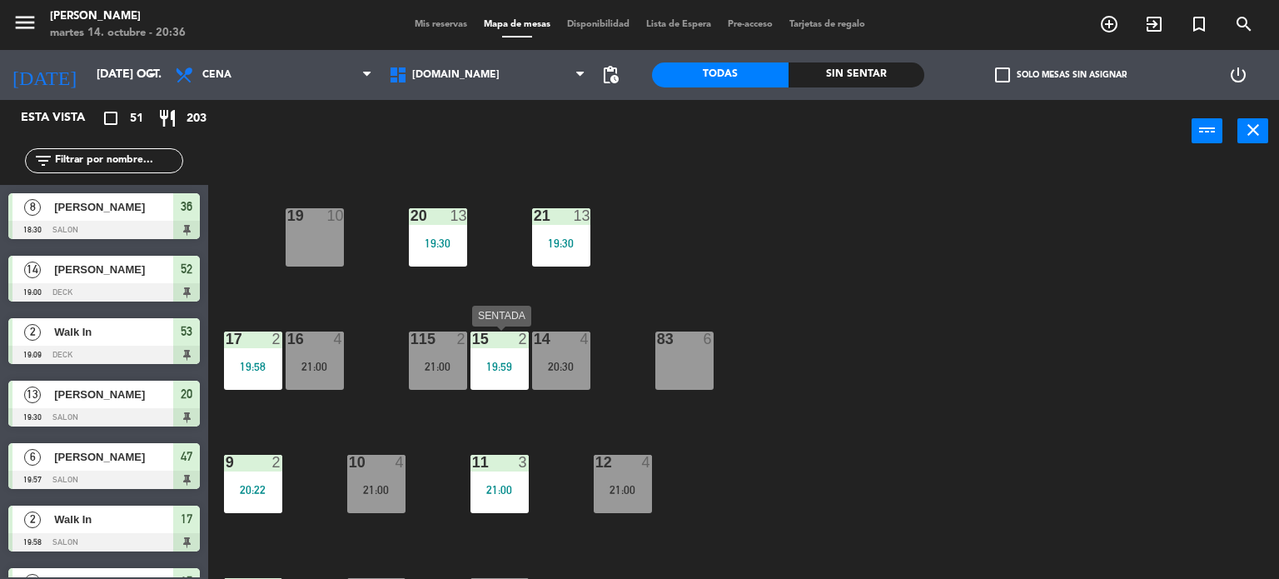
scroll to position [583, 0]
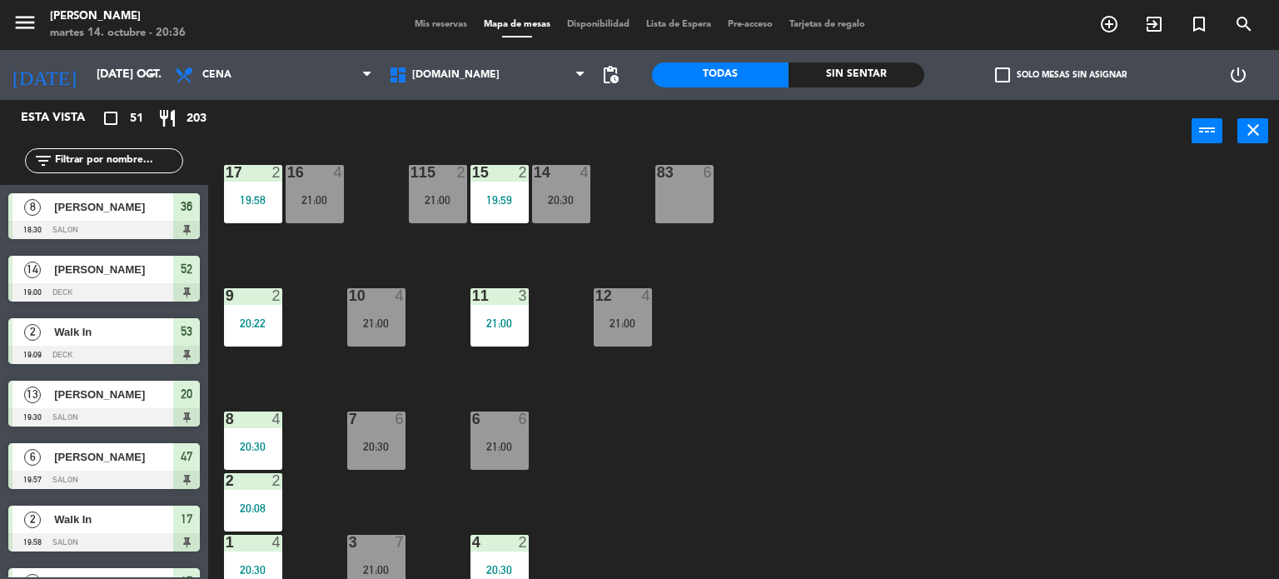
click at [436, 200] on div "21:00" at bounding box center [438, 200] width 58 height 12
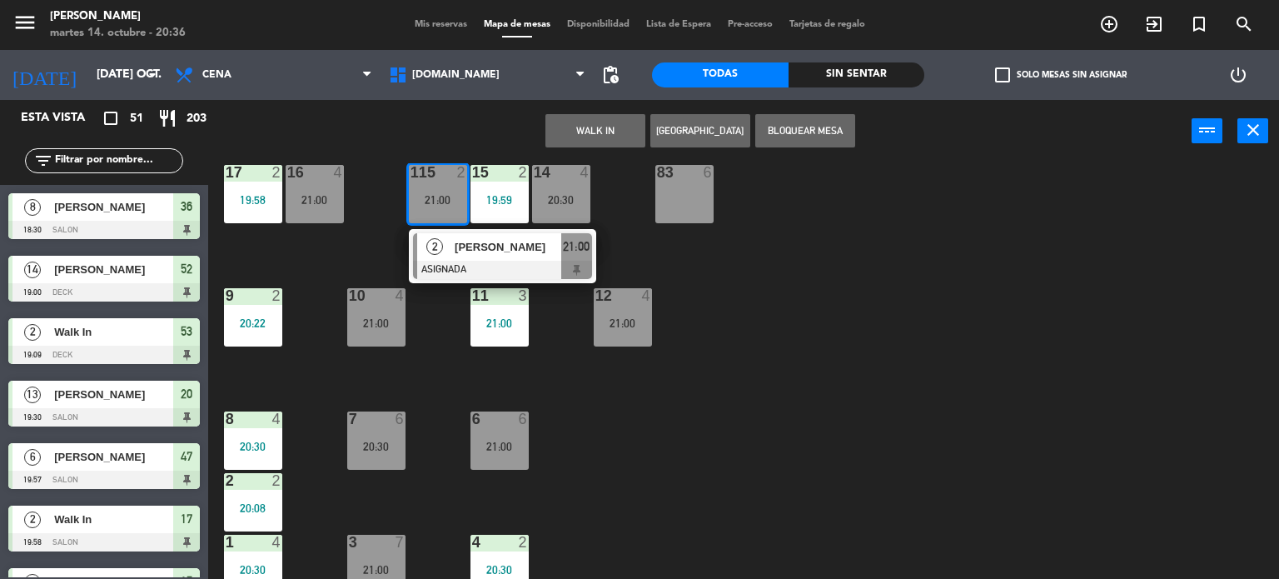
click at [947, 269] on div "34 2 21:30 35 4 21:30 36 8 18:30 43 2 37 10 CAVA 10 20:00 33 3 20:07 32 4 21:00…" at bounding box center [750, 371] width 1059 height 416
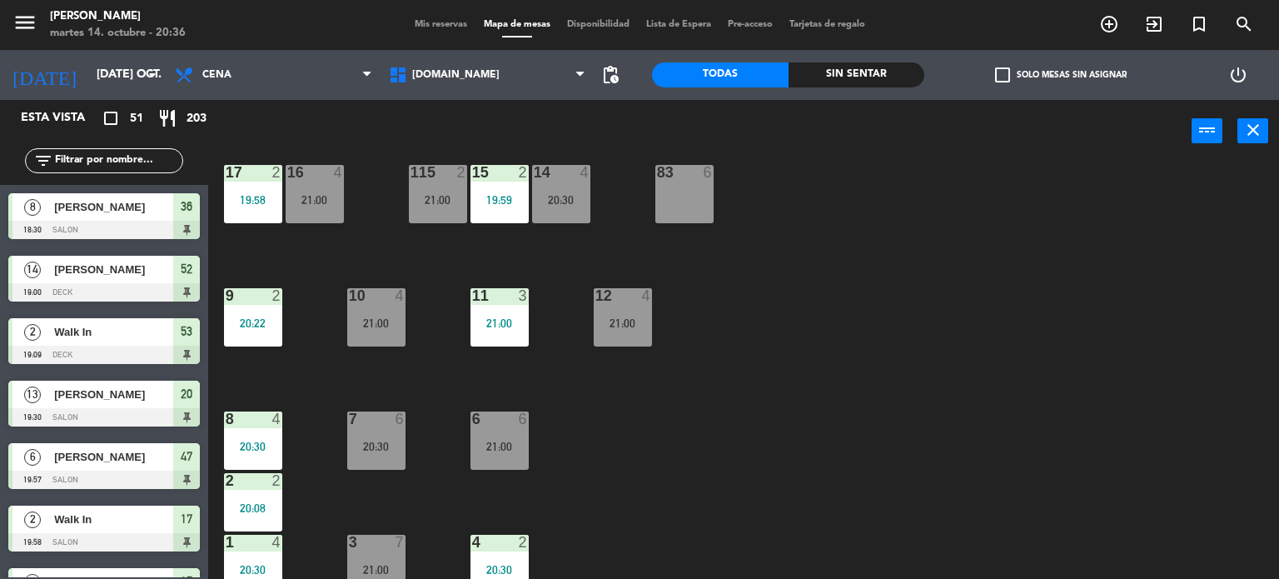
click at [436, 181] on div "115 2" at bounding box center [438, 173] width 58 height 17
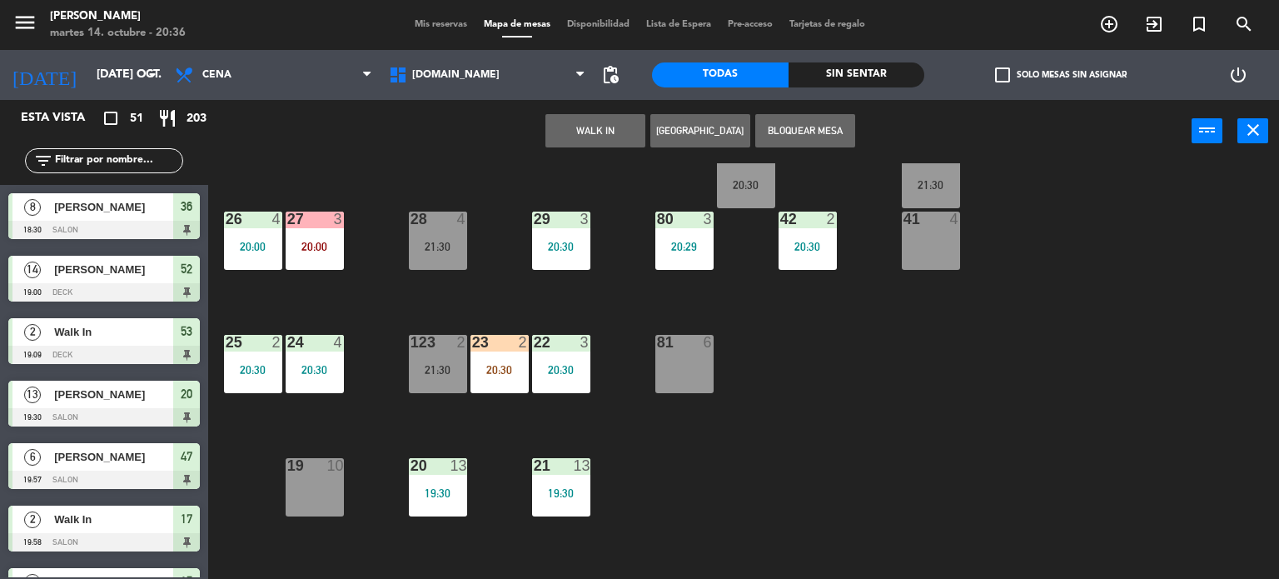
scroll to position [0, 0]
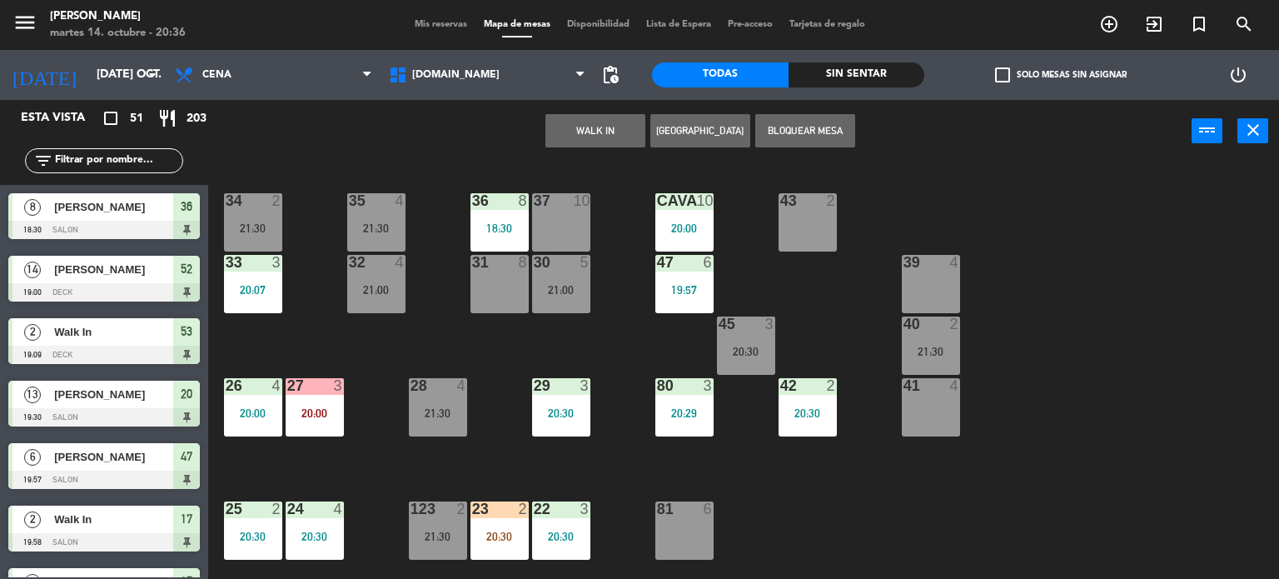
click at [792, 230] on div "43 2" at bounding box center [808, 222] width 58 height 58
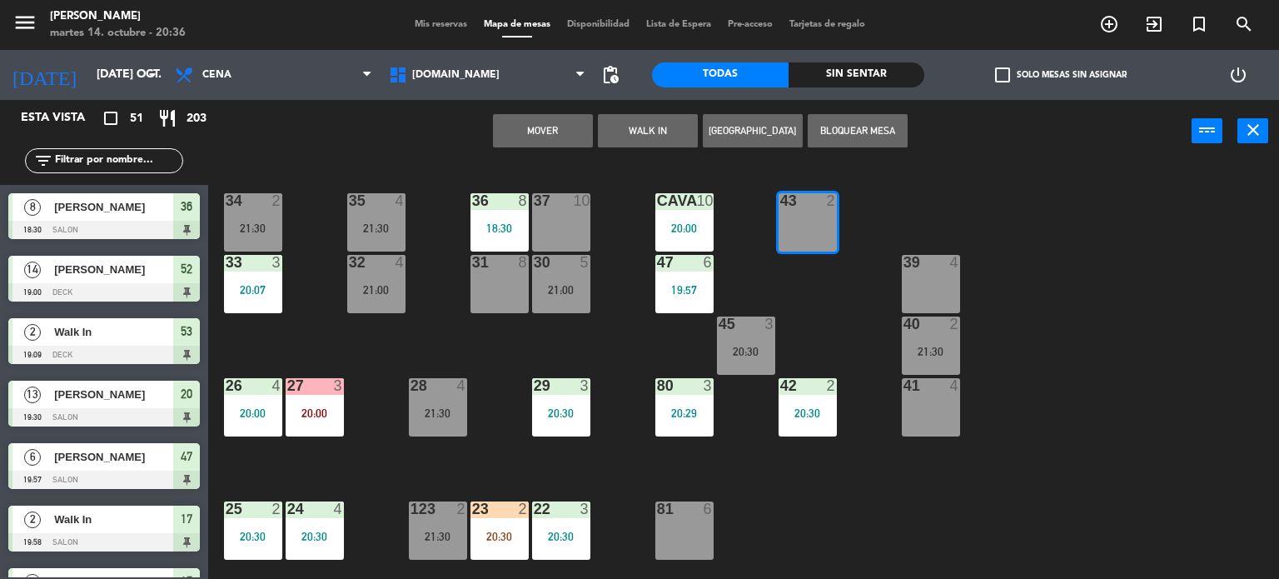
click at [521, 132] on button "Mover" at bounding box center [543, 130] width 100 height 33
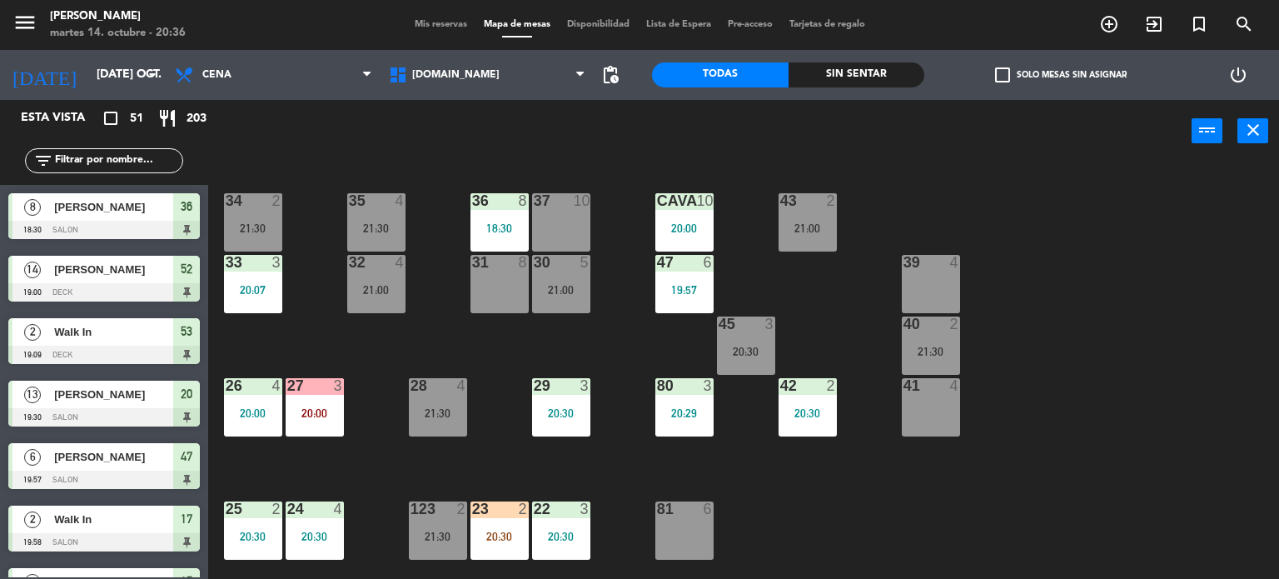
scroll to position [333, 0]
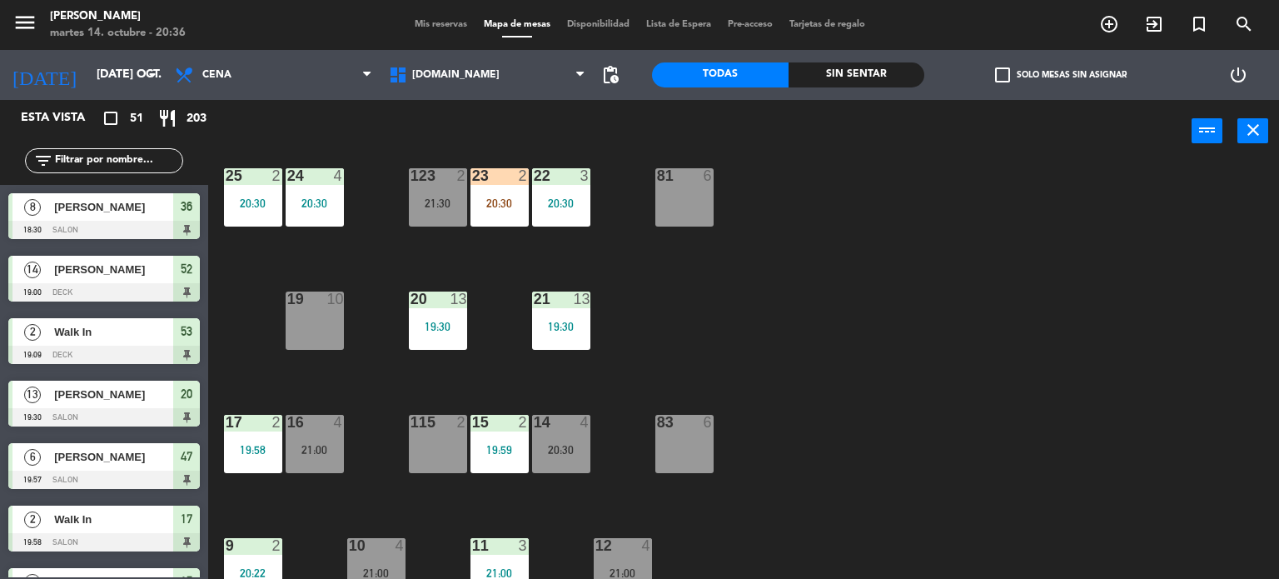
click at [896, 78] on div "Sin sentar" at bounding box center [857, 74] width 137 height 25
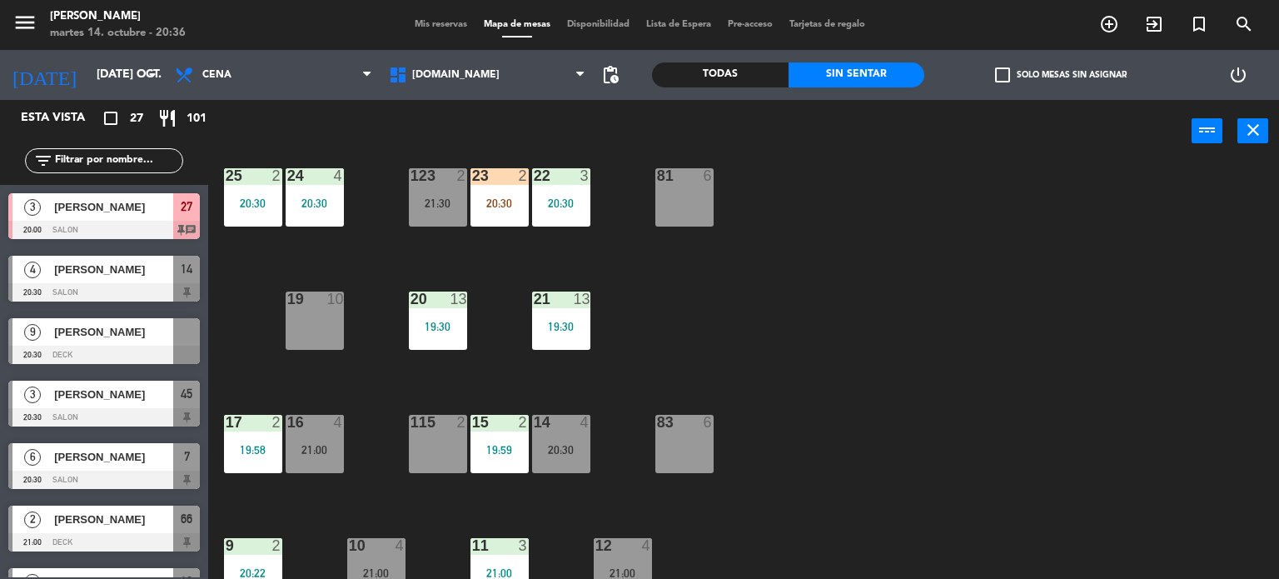
click at [1055, 71] on label "check_box_outline_blank Solo mesas sin asignar" at bounding box center [1061, 74] width 132 height 15
click at [1061, 75] on input "check_box_outline_blank Solo mesas sin asignar" at bounding box center [1061, 75] width 0 height 0
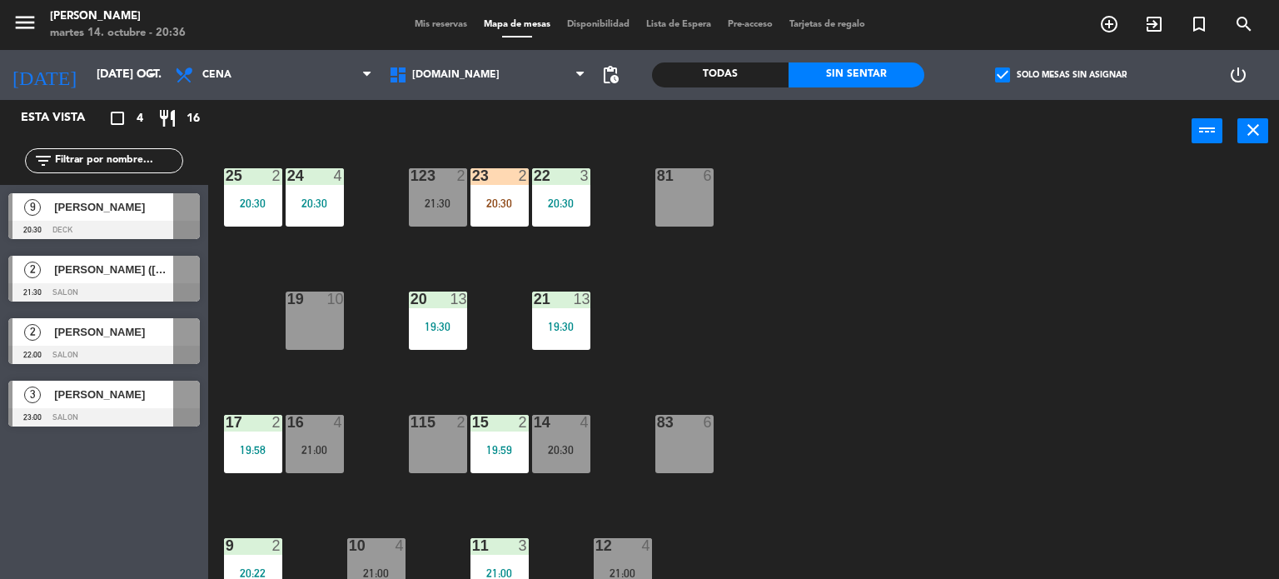
scroll to position [596, 0]
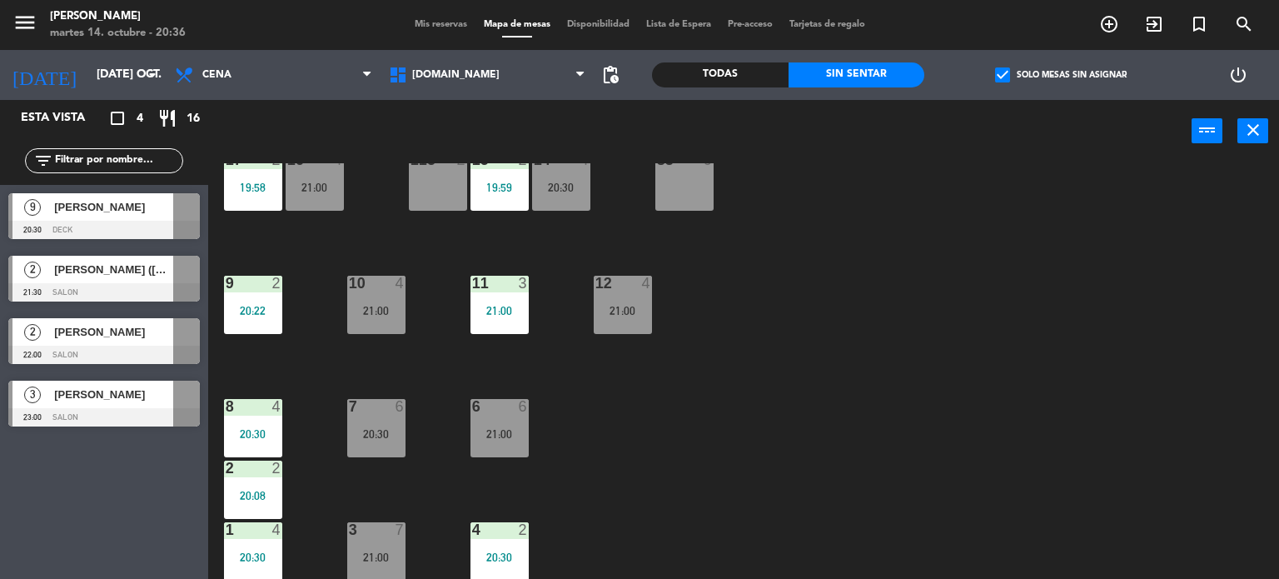
click at [1023, 73] on label "check_box Solo mesas sin asignar" at bounding box center [1061, 74] width 132 height 15
click at [1061, 75] on input "check_box Solo mesas sin asignar" at bounding box center [1061, 75] width 0 height 0
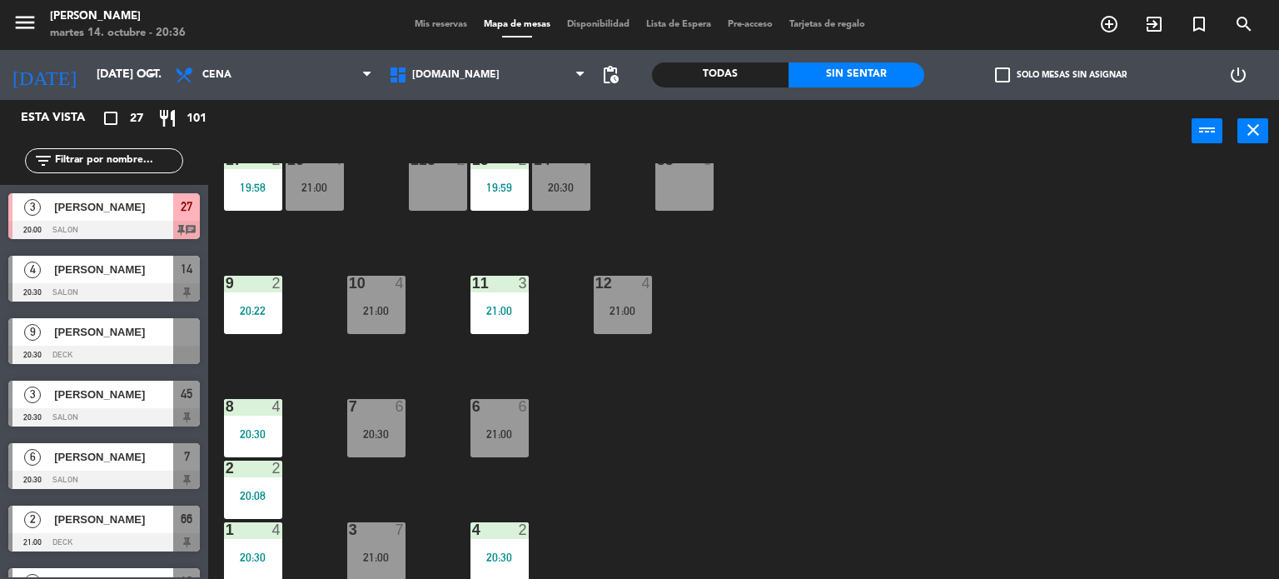
click at [97, 158] on input "text" at bounding box center [117, 161] width 129 height 18
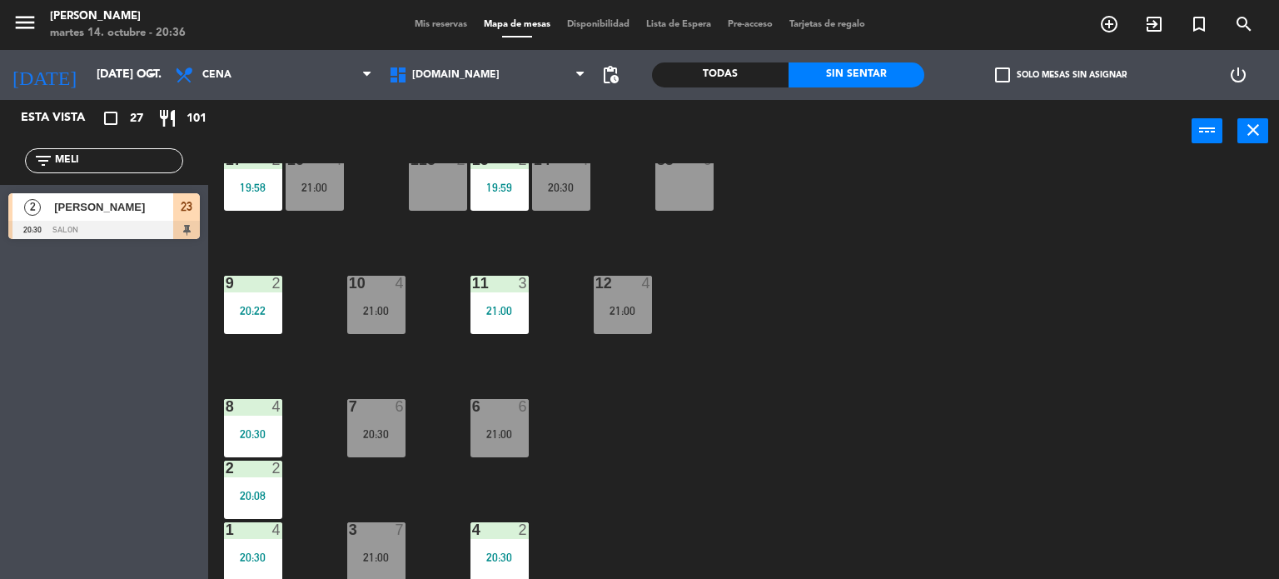
type input "MELI"
click at [813, 416] on div "34 2 21:30 35 4 21:30 36 8 18:30 43 2 21:00 37 10 CAVA 10 20:00 33 3 20:07 32 4…" at bounding box center [750, 371] width 1059 height 416
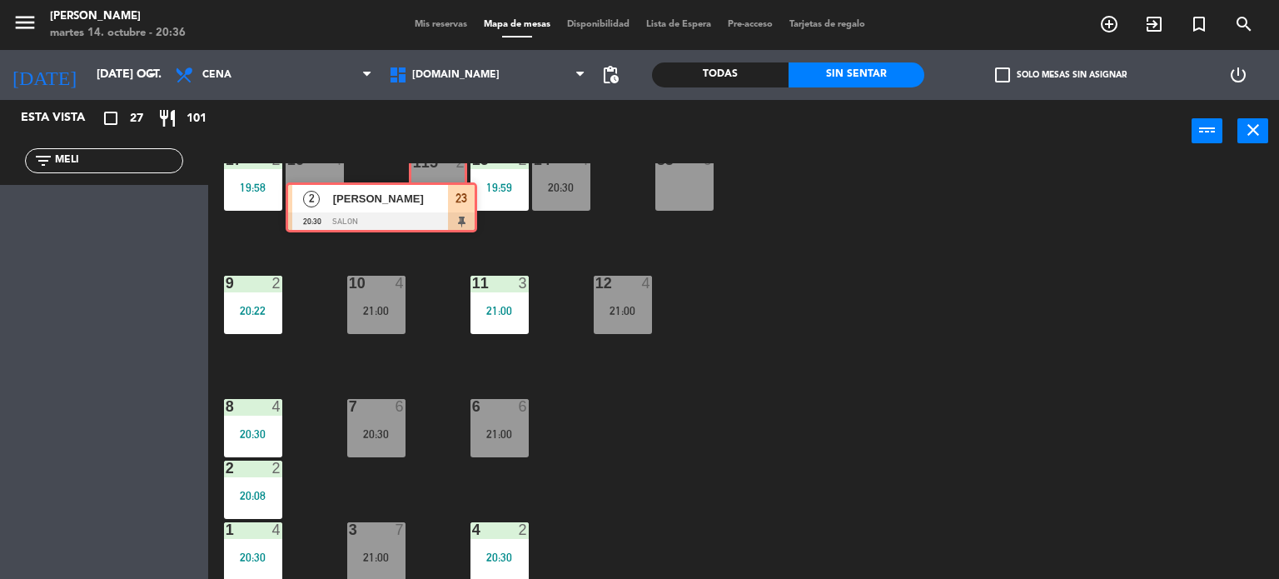
drag, startPoint x: 178, startPoint y: 210, endPoint x: 456, endPoint y: 199, distance: 277.6
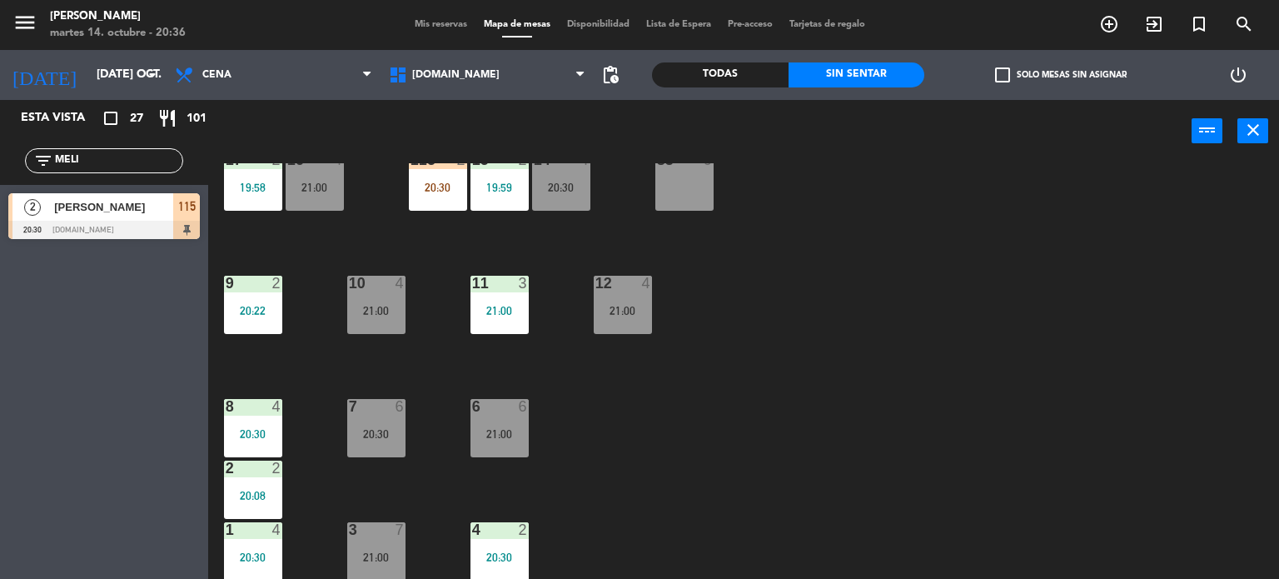
click at [456, 199] on div "115 2 20:30" at bounding box center [438, 181] width 58 height 58
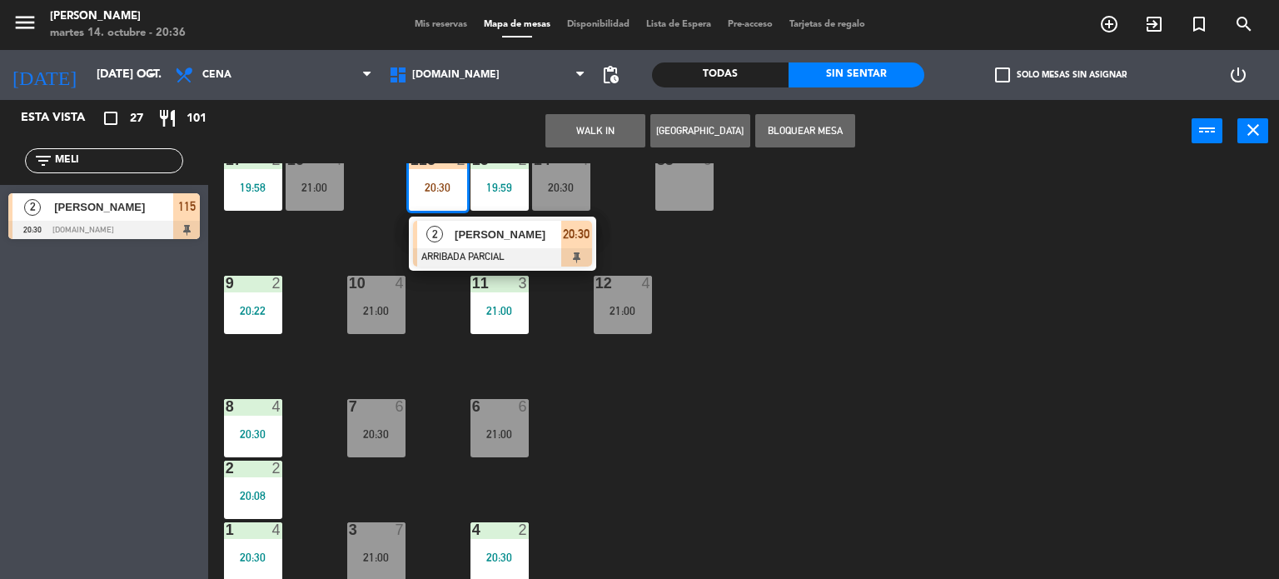
click at [540, 258] on div at bounding box center [502, 257] width 179 height 18
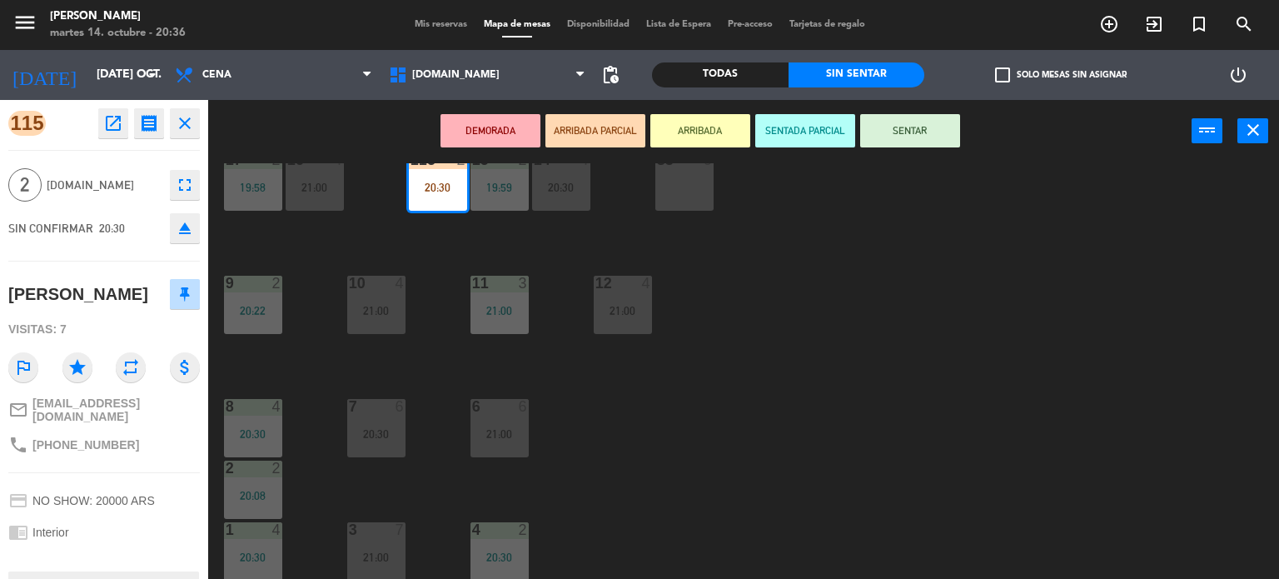
click at [904, 128] on button "SENTAR" at bounding box center [910, 130] width 100 height 33
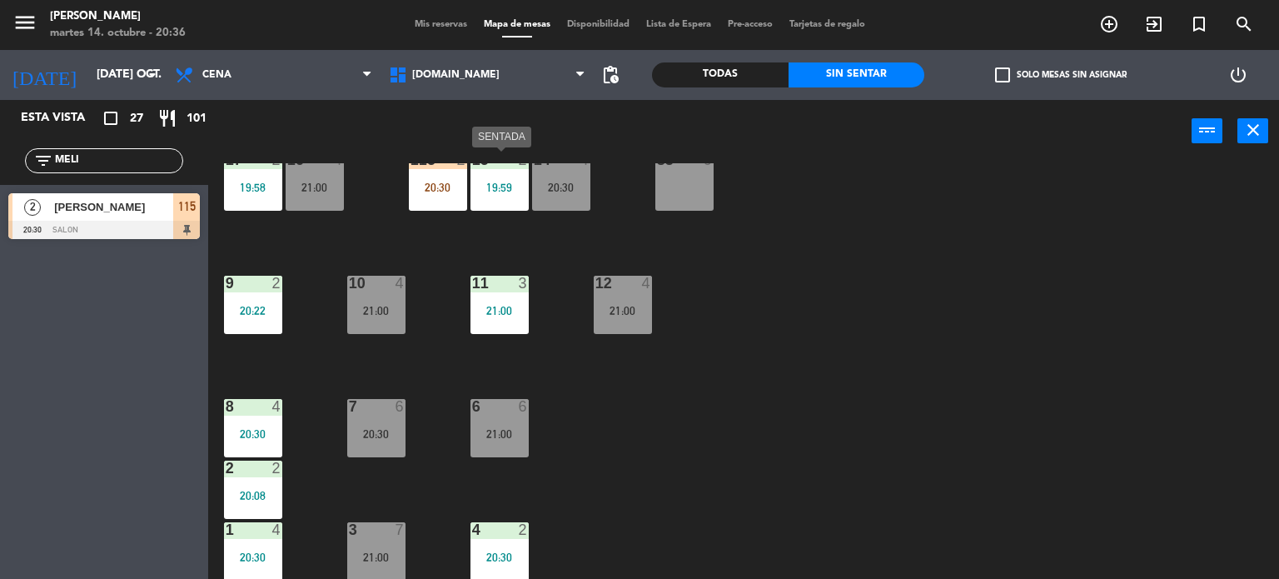
click at [519, 186] on div "19:59" at bounding box center [500, 188] width 58 height 12
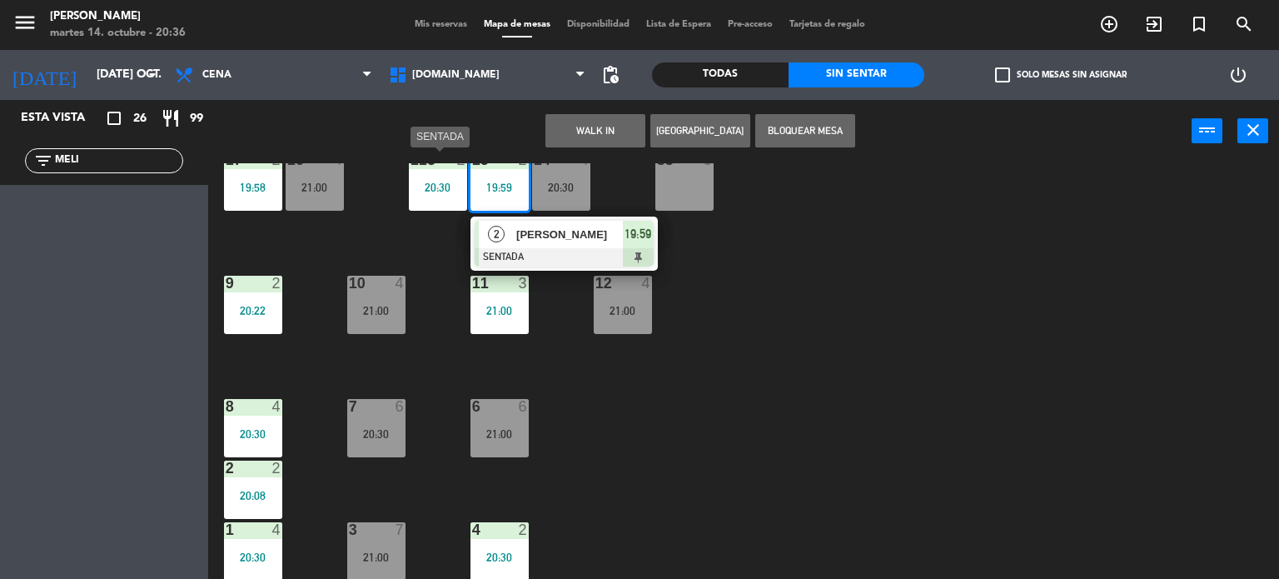
click at [430, 197] on div "115 2 20:30" at bounding box center [438, 181] width 58 height 58
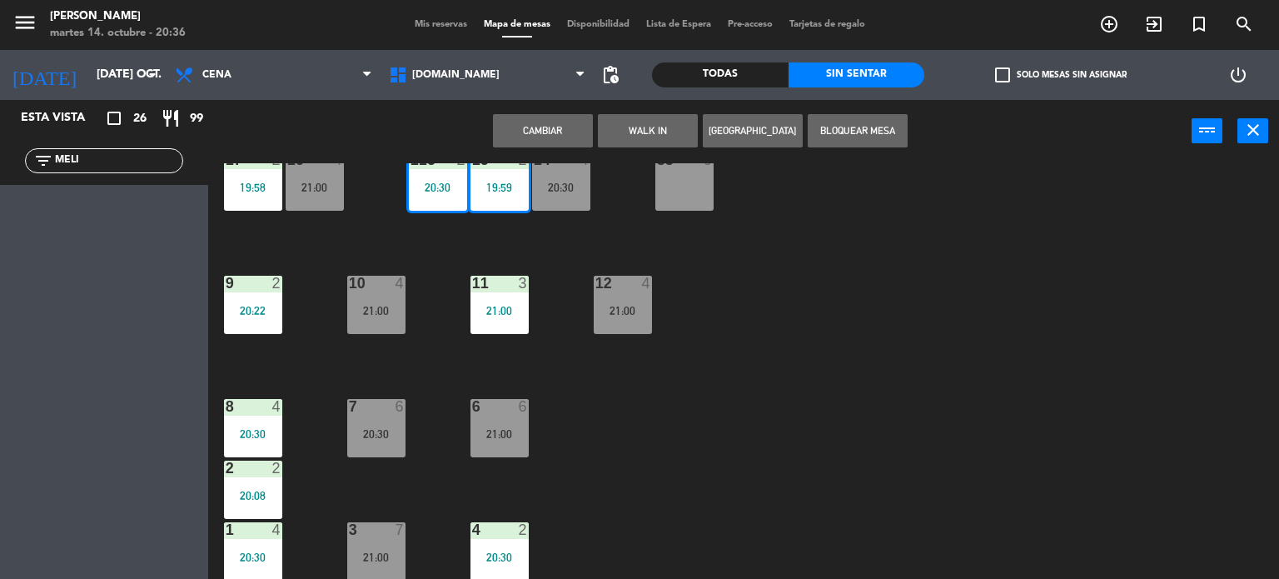
click at [524, 116] on button "Cambiar" at bounding box center [543, 130] width 100 height 33
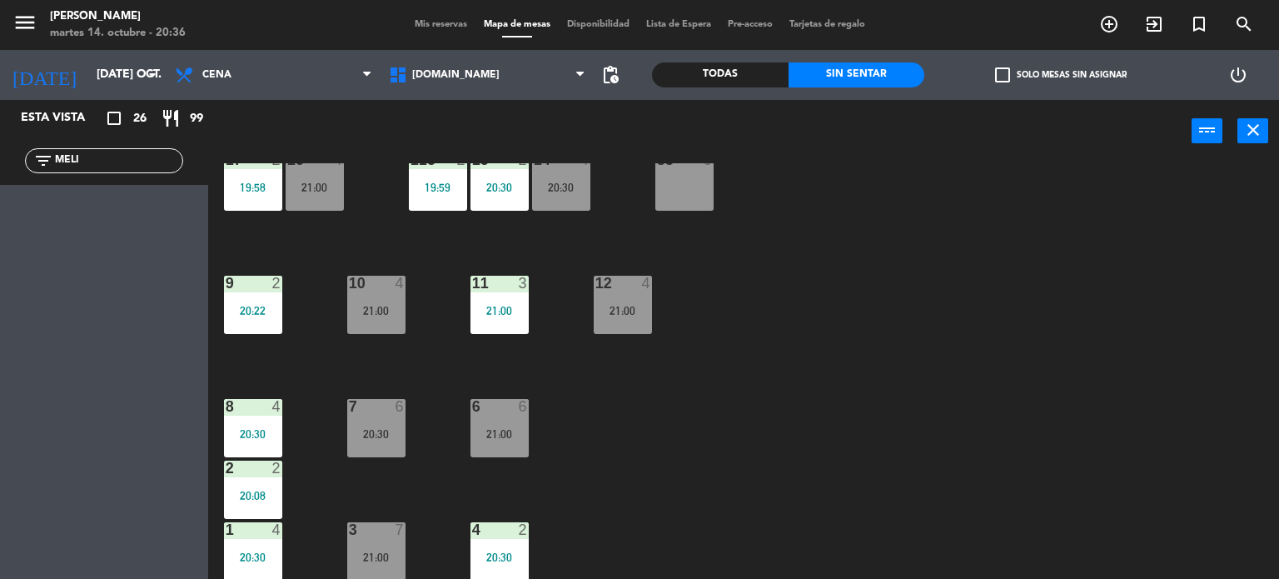
drag, startPoint x: 115, startPoint y: 154, endPoint x: 40, endPoint y: 157, distance: 75.0
click at [41, 157] on div "filter_list MELI" at bounding box center [104, 160] width 158 height 25
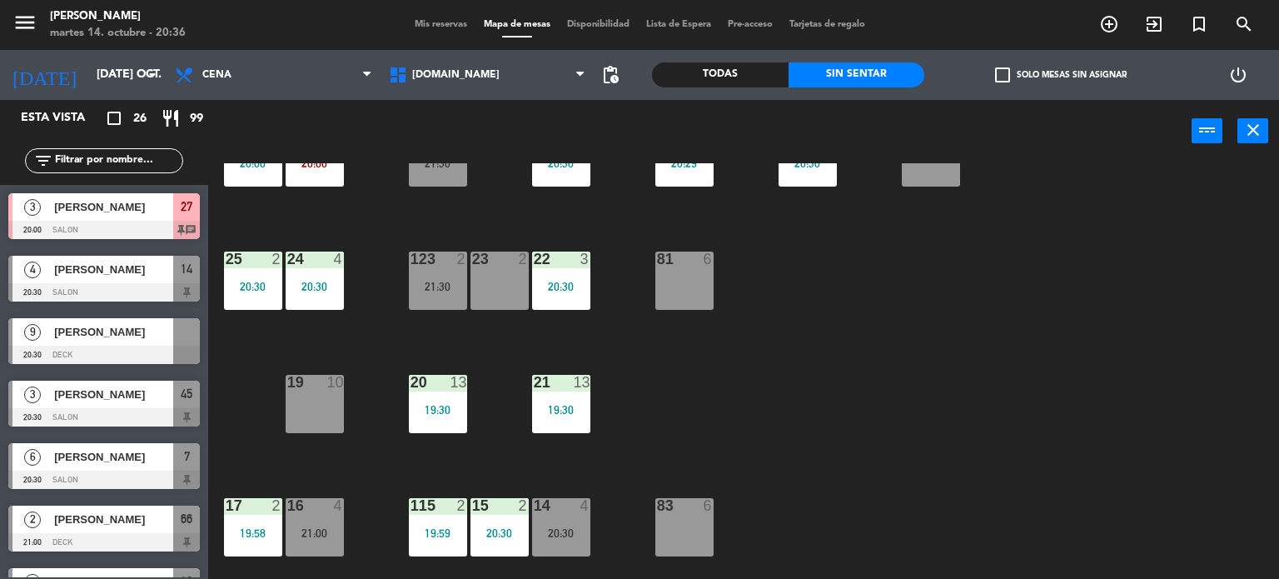
scroll to position [416, 0]
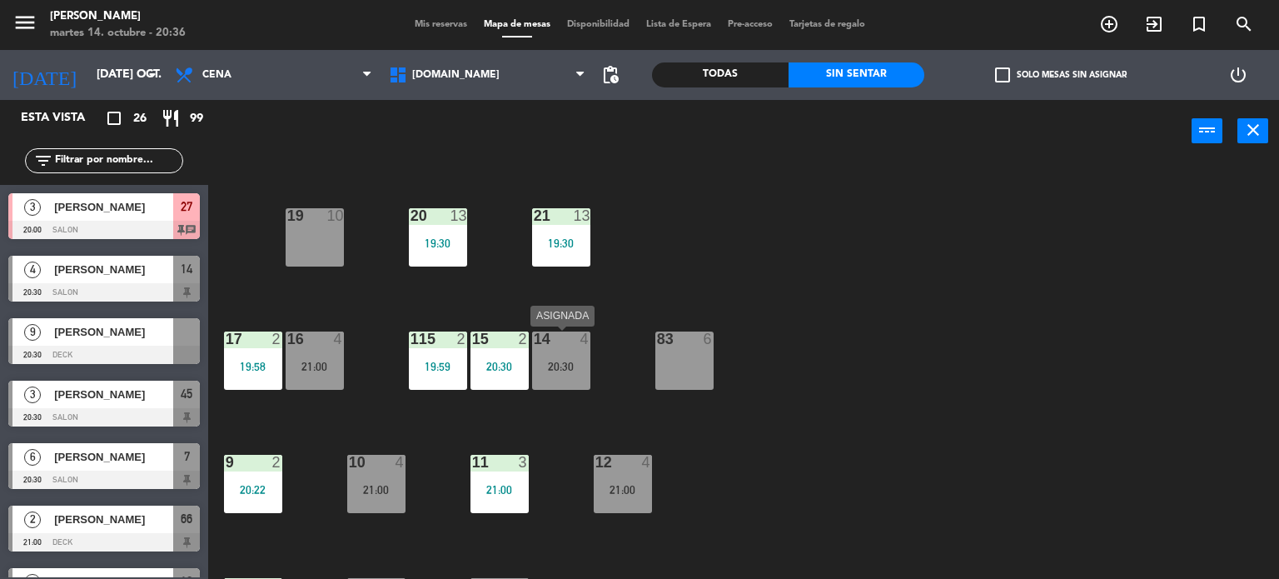
click at [536, 369] on div "20:30" at bounding box center [561, 367] width 58 height 12
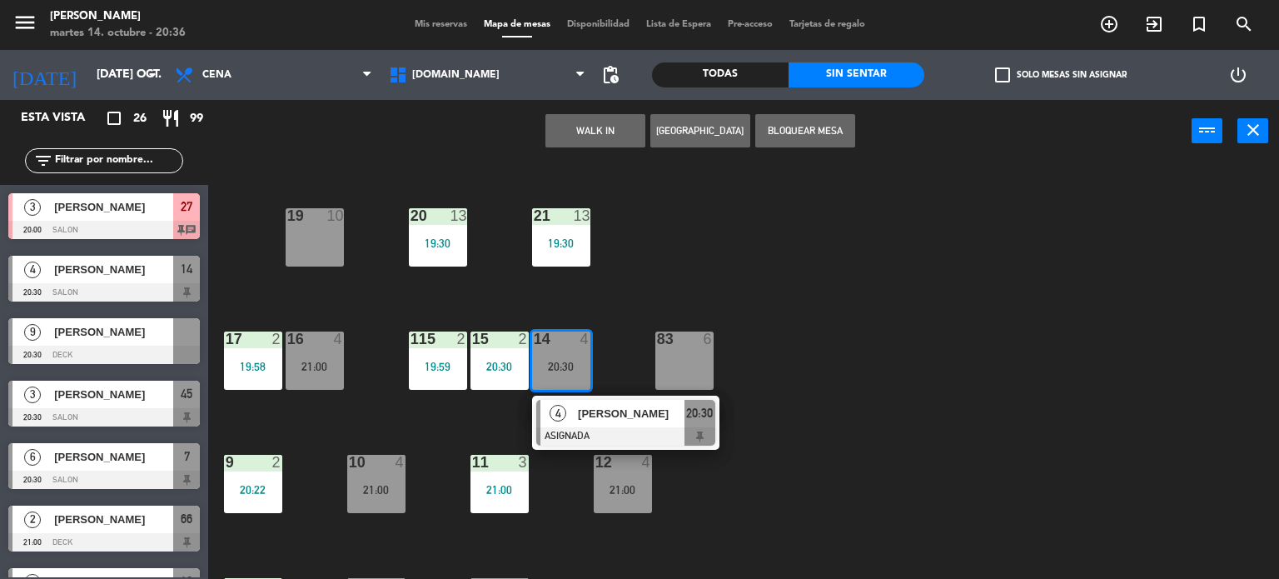
scroll to position [250, 0]
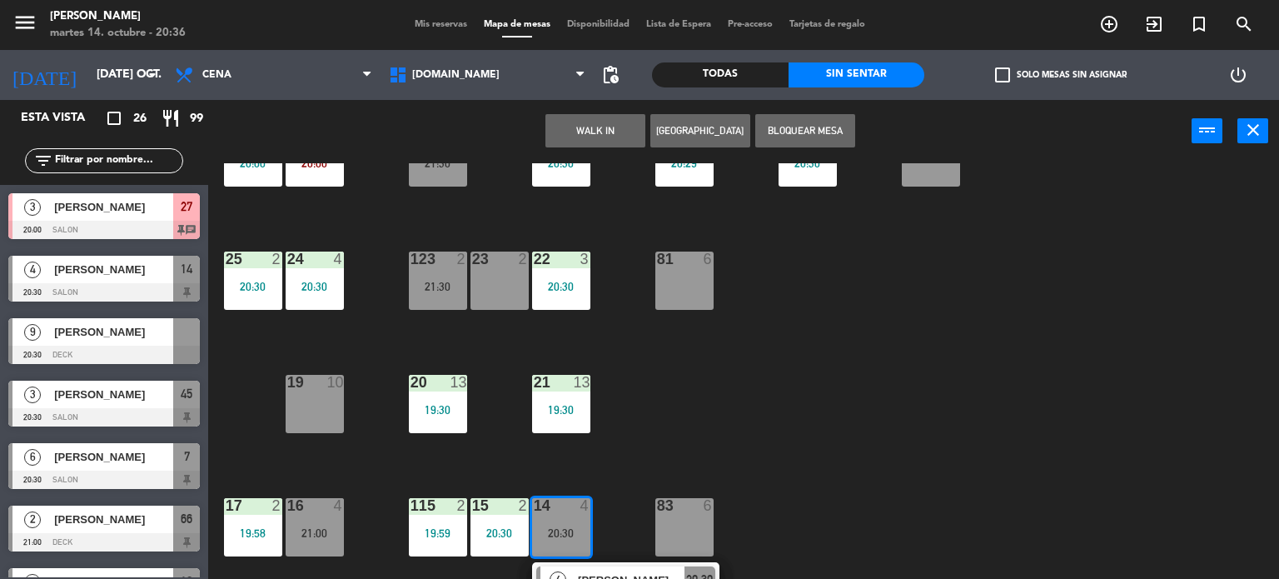
click at [350, 334] on div "34 2 21:30 35 4 21:30 36 8 18:30 43 2 21:00 37 10 CAVA 10 20:00 33 3 20:07 32 4…" at bounding box center [750, 371] width 1059 height 416
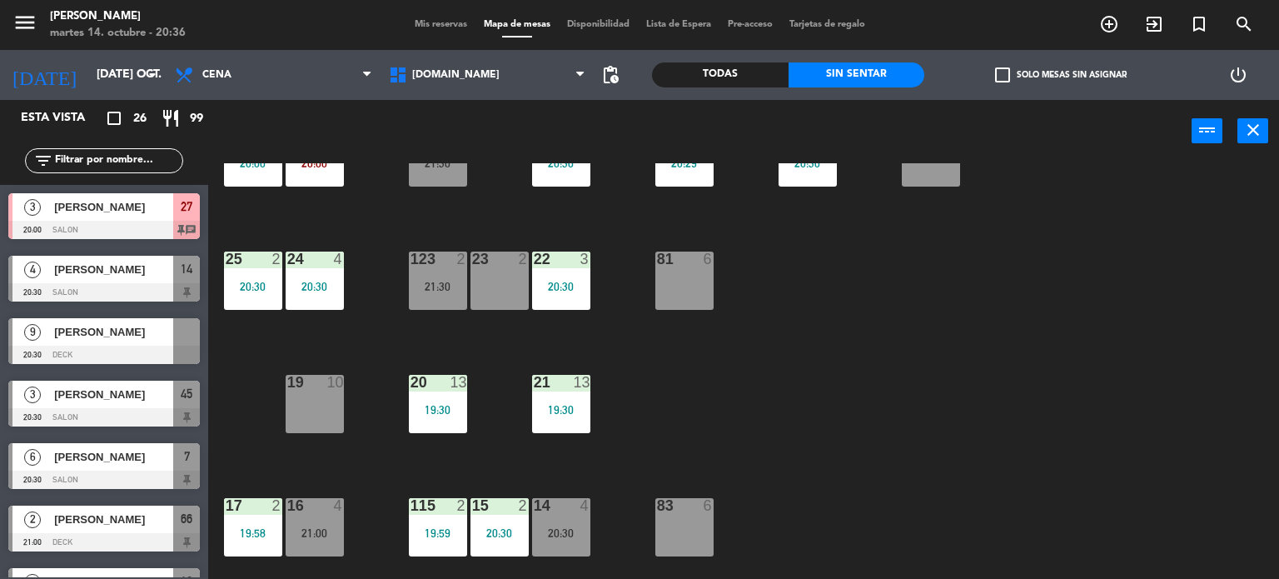
click at [167, 209] on span "[PERSON_NAME]" at bounding box center [113, 206] width 119 height 17
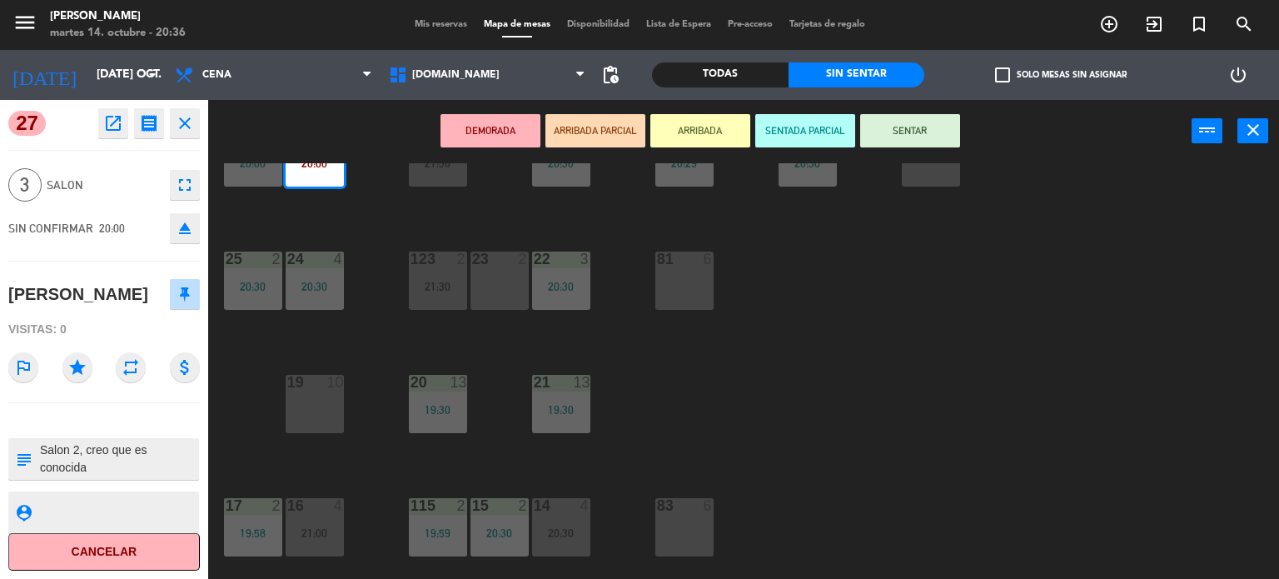
click at [571, 509] on div at bounding box center [560, 505] width 27 height 15
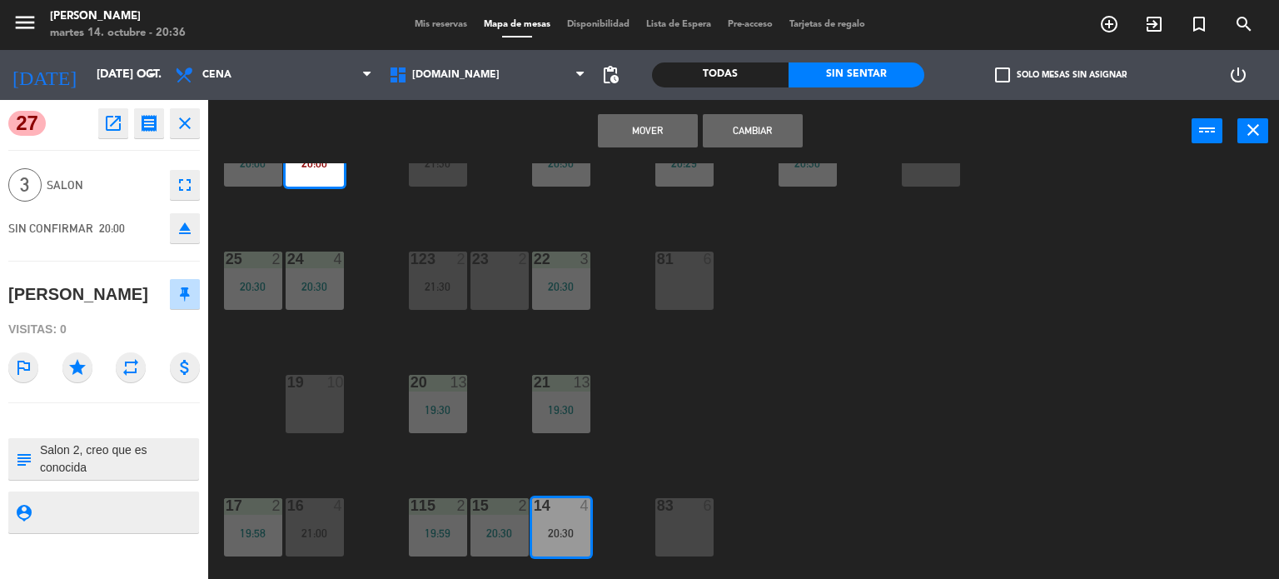
click at [798, 119] on button "Cambiar" at bounding box center [753, 130] width 100 height 33
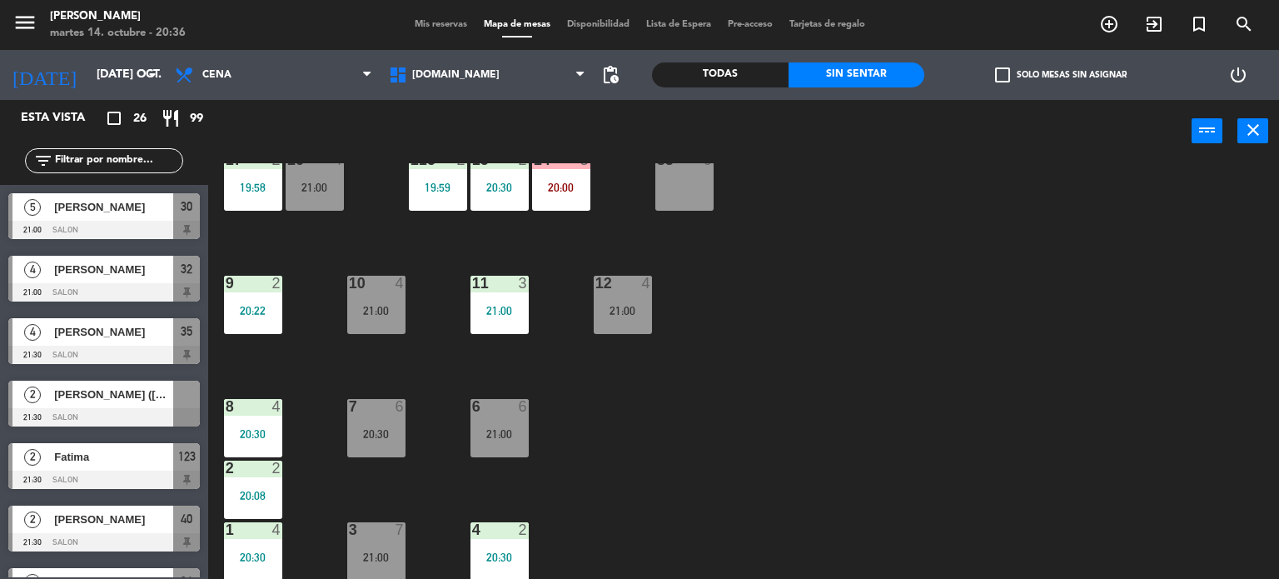
scroll to position [1232, 0]
